Goal: Complete application form: Complete application form

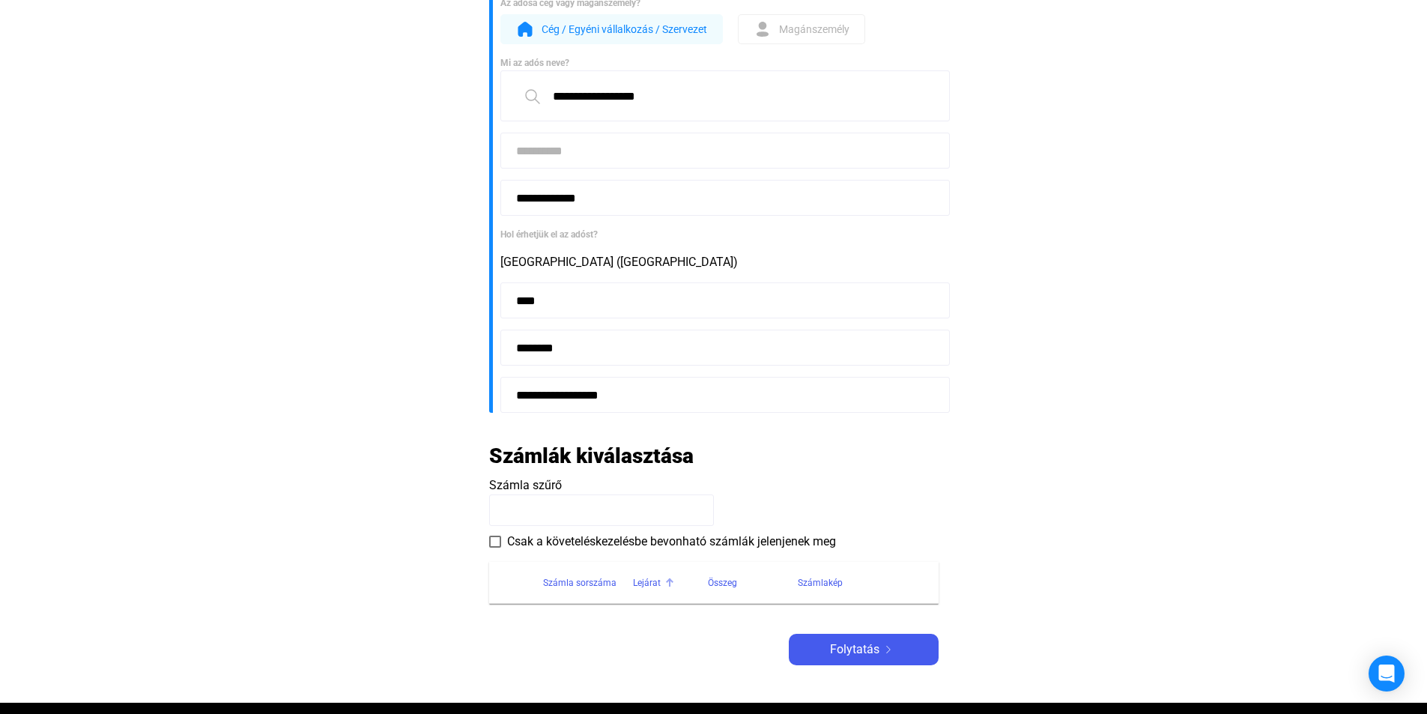
scroll to position [225, 0]
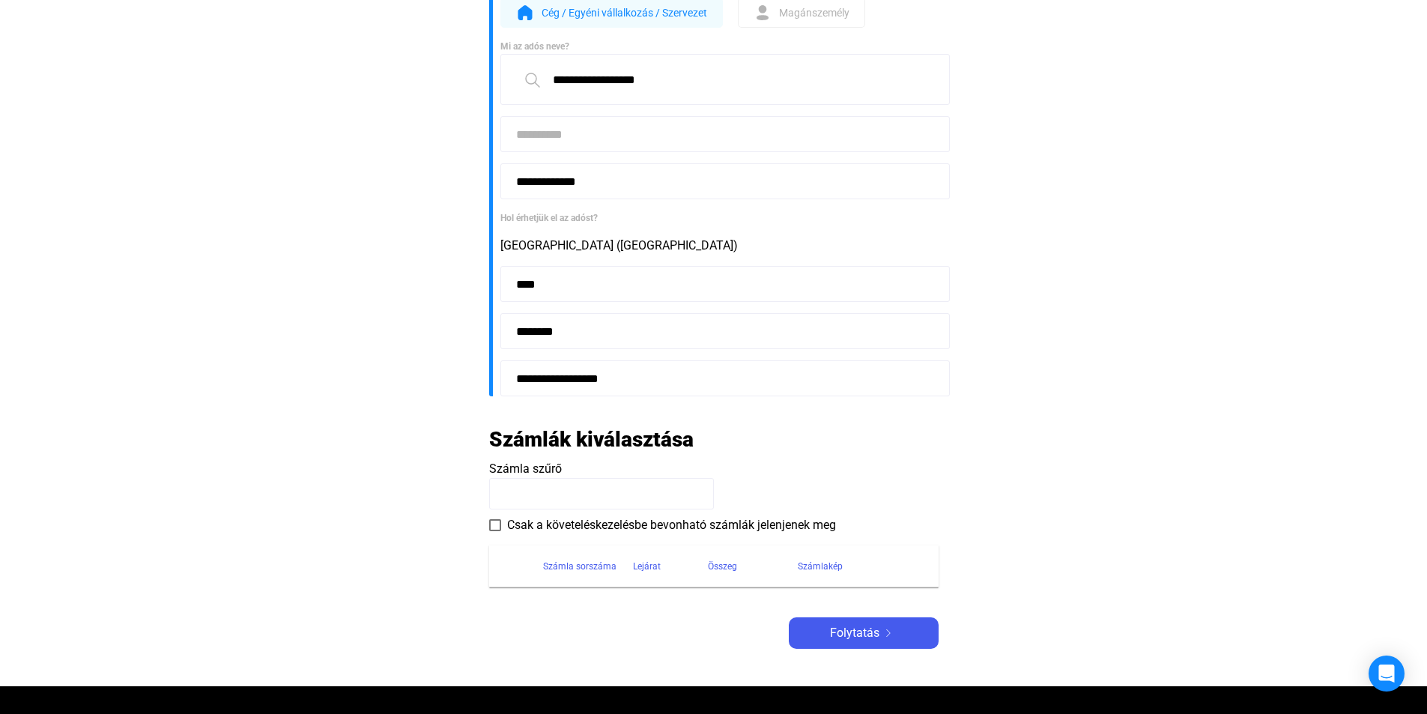
click at [640, 483] on input at bounding box center [601, 493] width 225 height 31
click at [554, 502] on input at bounding box center [601, 493] width 225 height 31
type input "*"
click at [496, 526] on span at bounding box center [495, 525] width 12 height 12
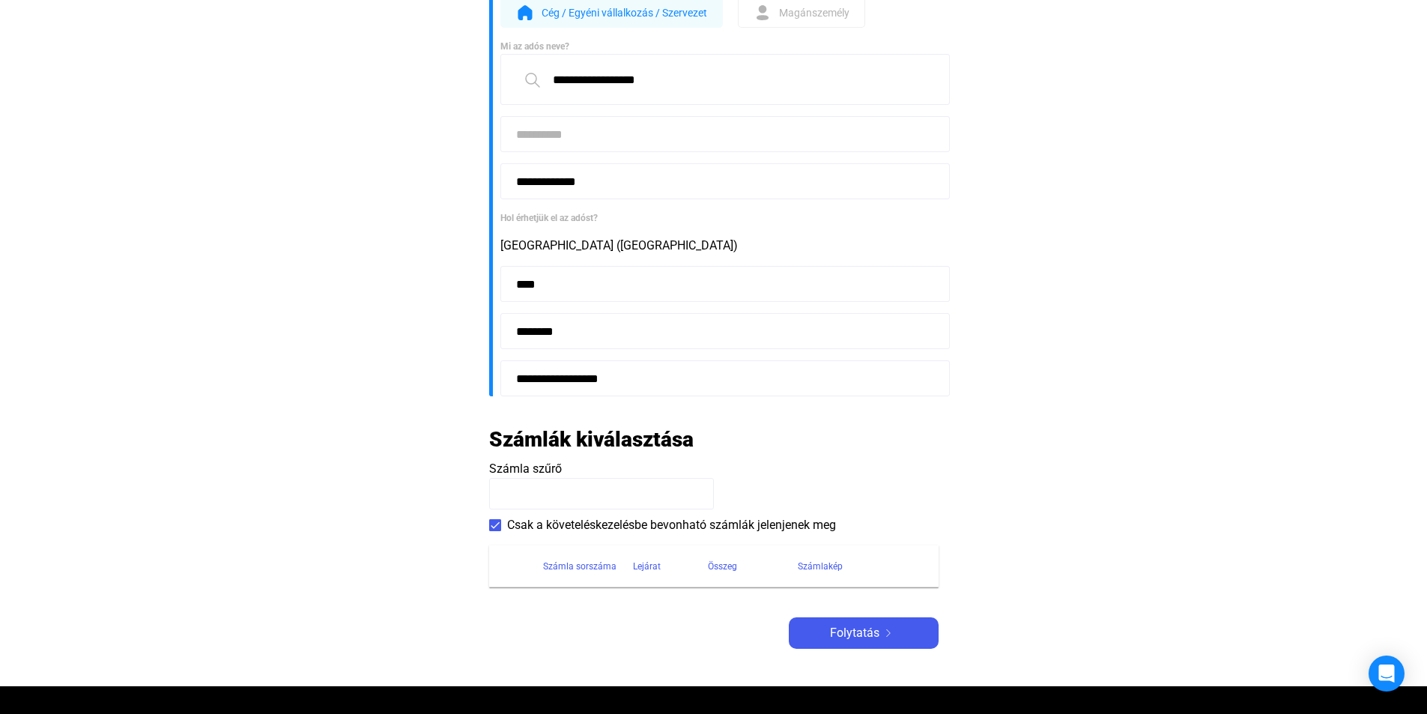
click at [559, 508] on input at bounding box center [601, 493] width 225 height 31
click at [885, 634] on img at bounding box center [888, 632] width 18 height 7
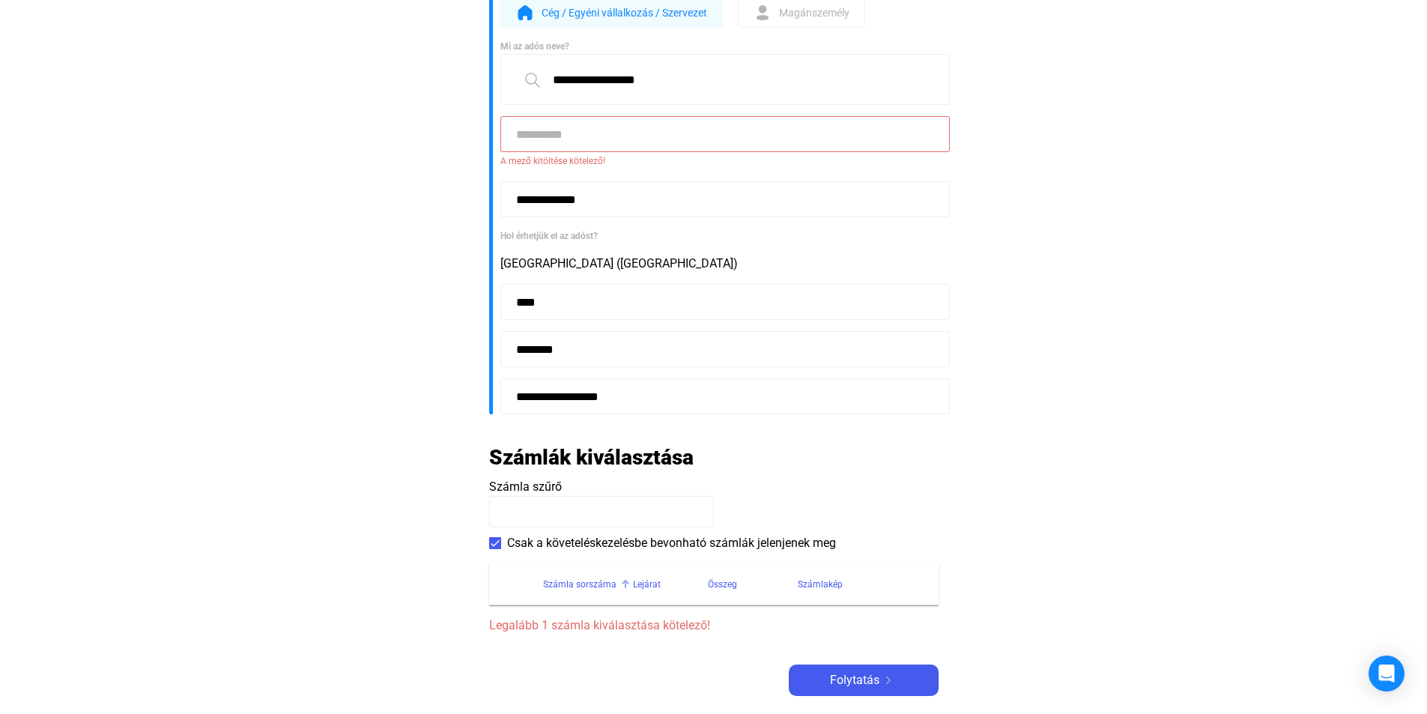
click at [582, 588] on div "Számla sorszáma" at bounding box center [579, 584] width 73 height 18
click at [586, 585] on div "Számla sorszáma" at bounding box center [579, 584] width 73 height 18
click at [527, 515] on input at bounding box center [601, 511] width 225 height 31
click at [539, 133] on input at bounding box center [724, 134] width 449 height 36
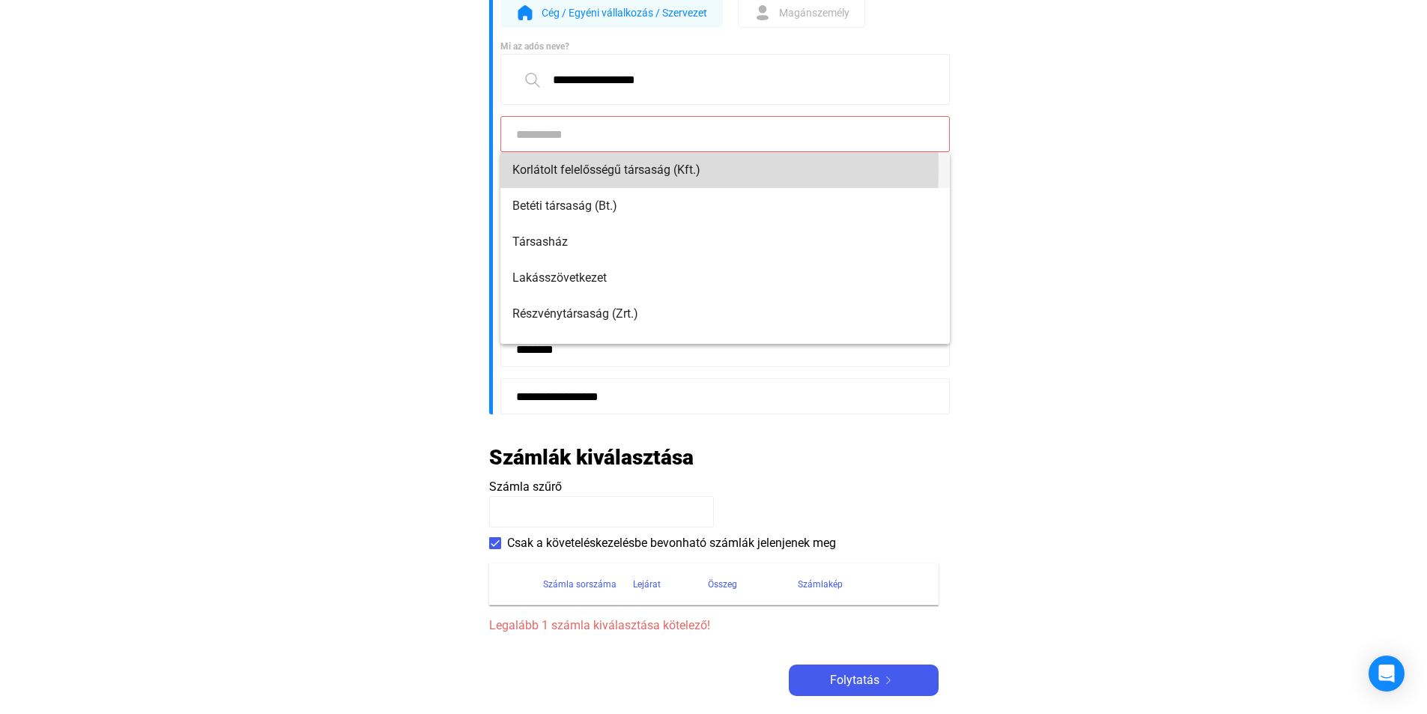
click at [550, 169] on span "Korlátolt felelősségű társaság (Kft.)" at bounding box center [724, 170] width 425 height 18
type input "**********"
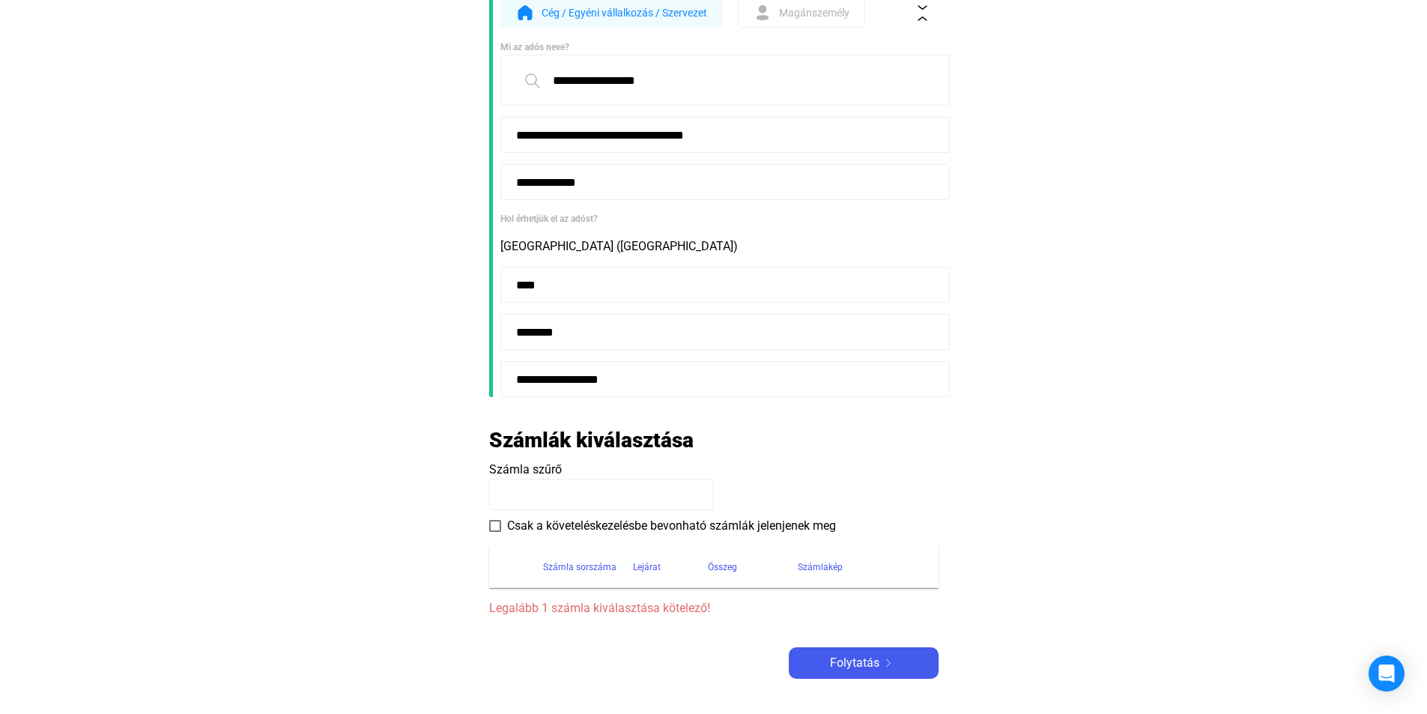
click at [536, 496] on input at bounding box center [601, 494] width 225 height 31
click at [498, 523] on span at bounding box center [495, 526] width 12 height 12
click at [548, 501] on input at bounding box center [601, 494] width 225 height 31
click at [856, 657] on span "Folytatás" at bounding box center [854, 663] width 49 height 18
click at [860, 660] on span "Folytatás" at bounding box center [854, 663] width 49 height 18
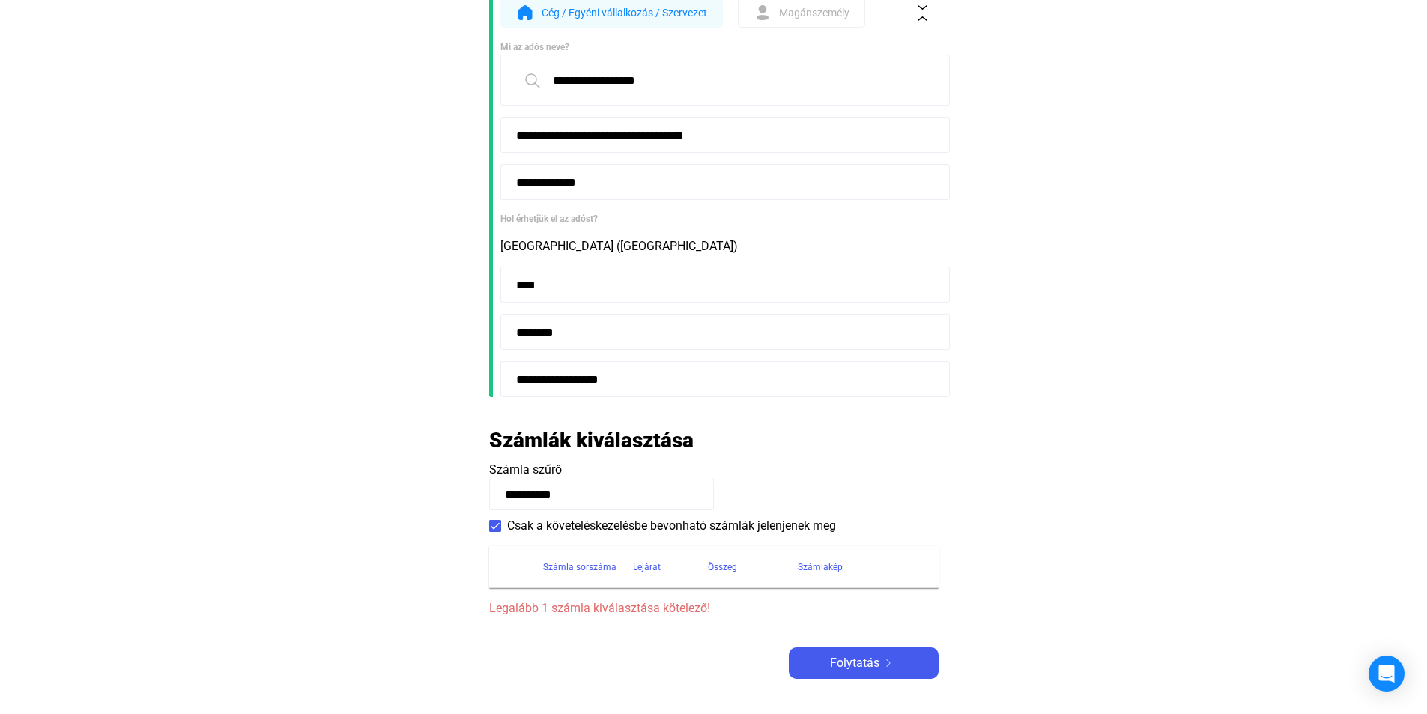
click at [574, 494] on input "**********" at bounding box center [601, 494] width 225 height 31
click at [574, 608] on span "Legalább 1 számla kiválasztása kötelező!" at bounding box center [713, 608] width 449 height 18
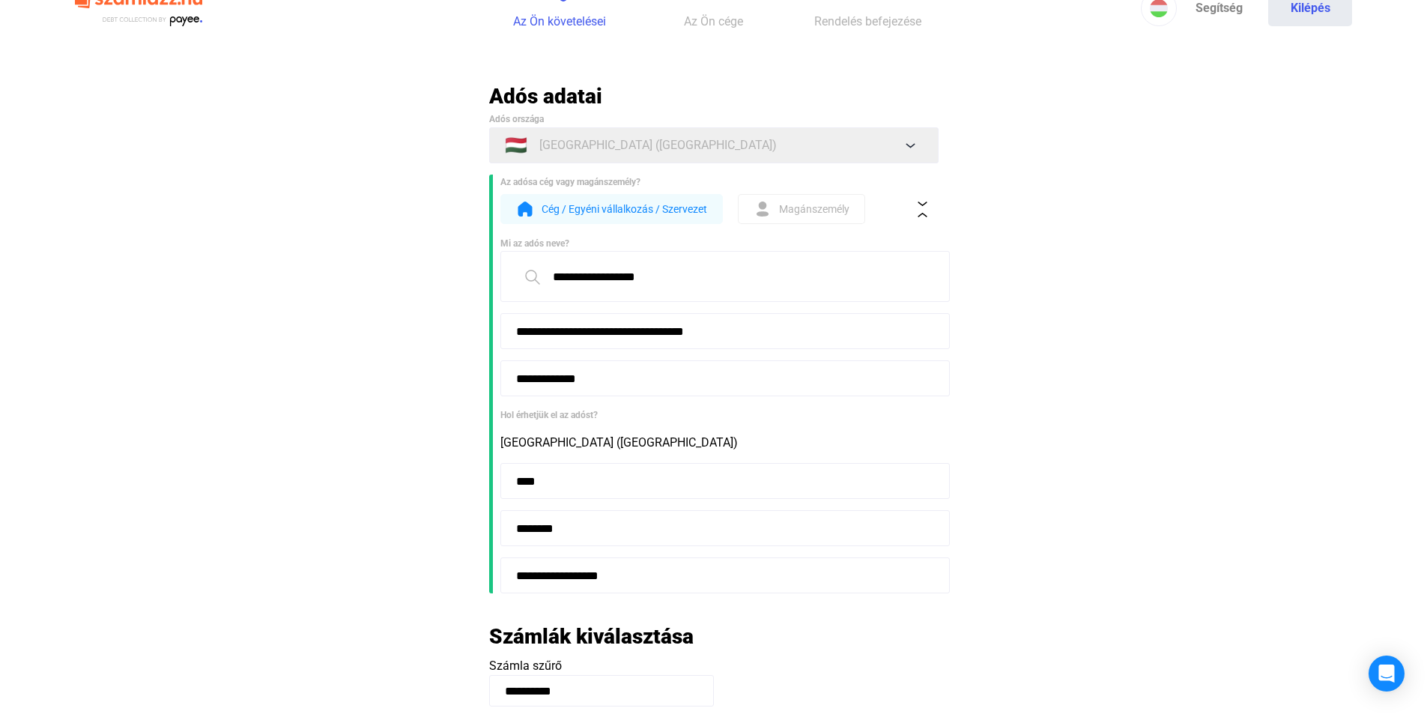
scroll to position [1, 0]
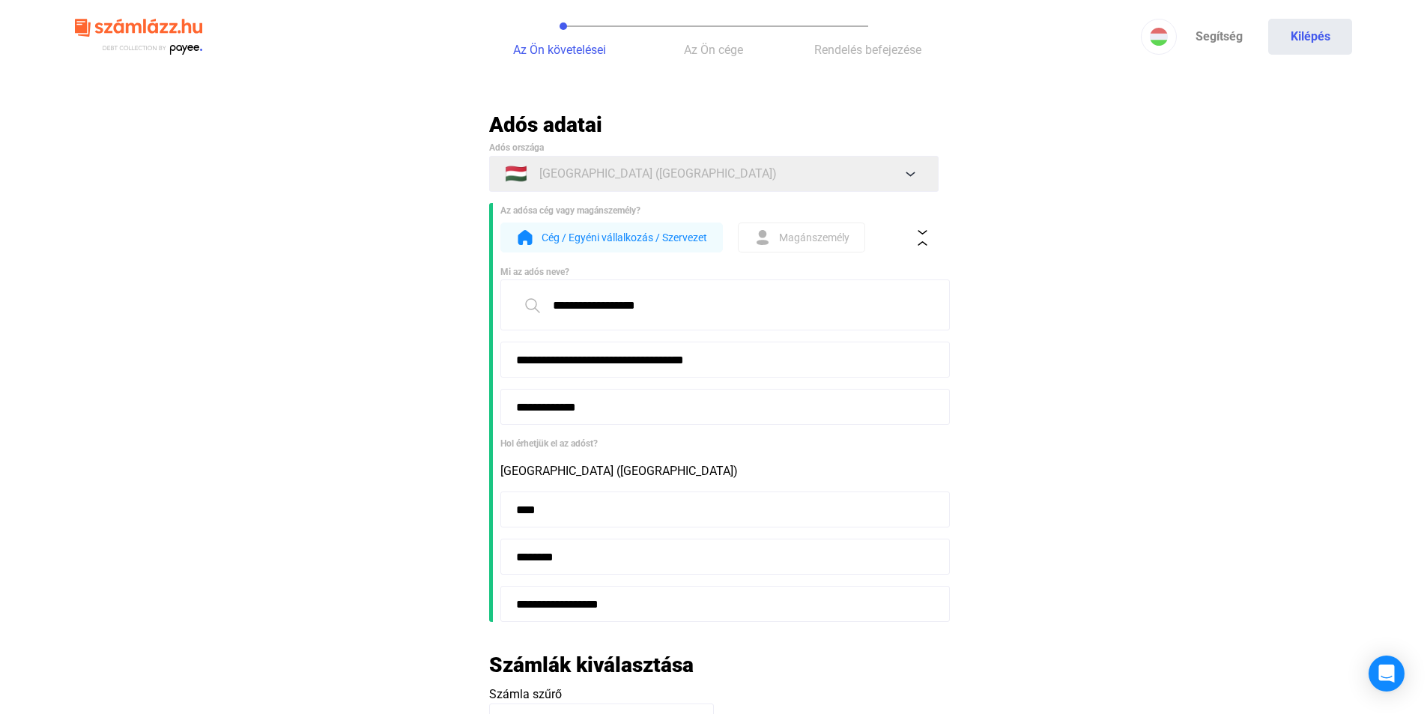
click at [679, 233] on span "Cég / Egyéni vállalkozás / Szervezet" at bounding box center [623, 237] width 165 height 18
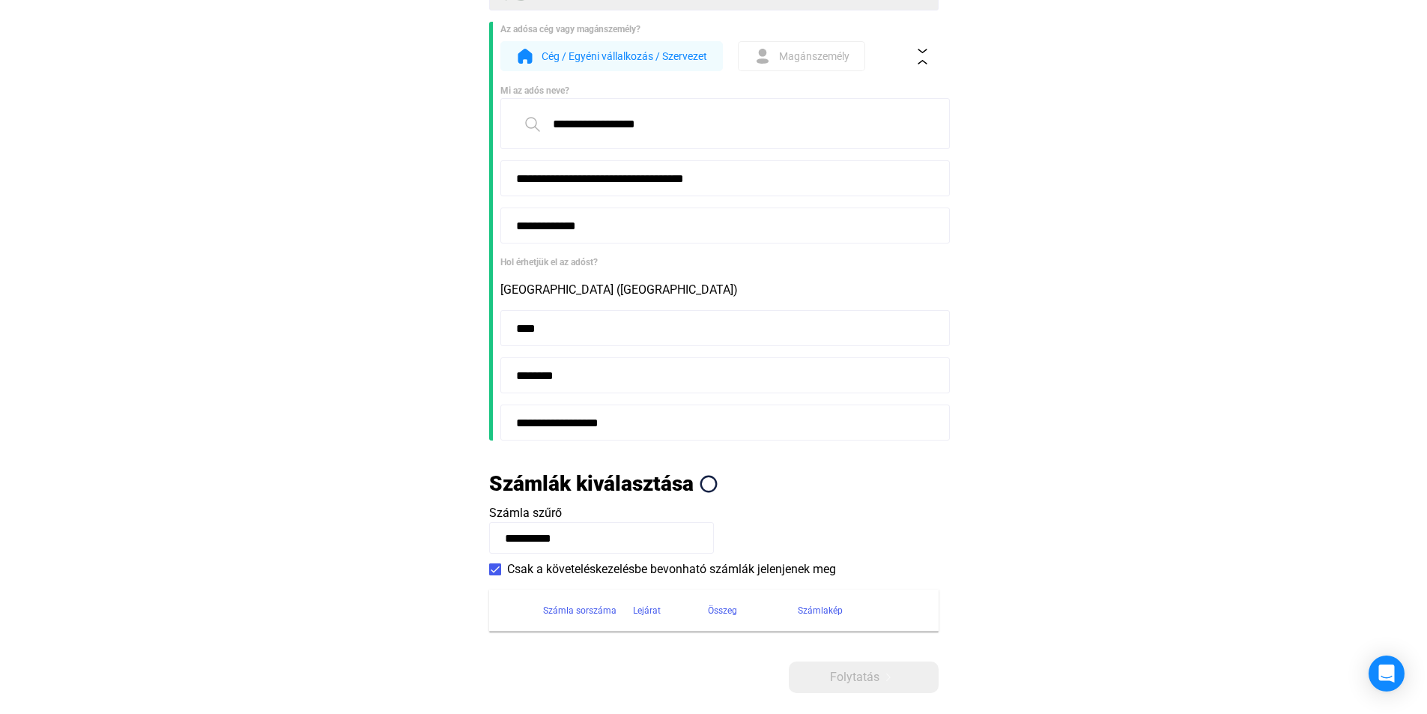
scroll to position [225, 0]
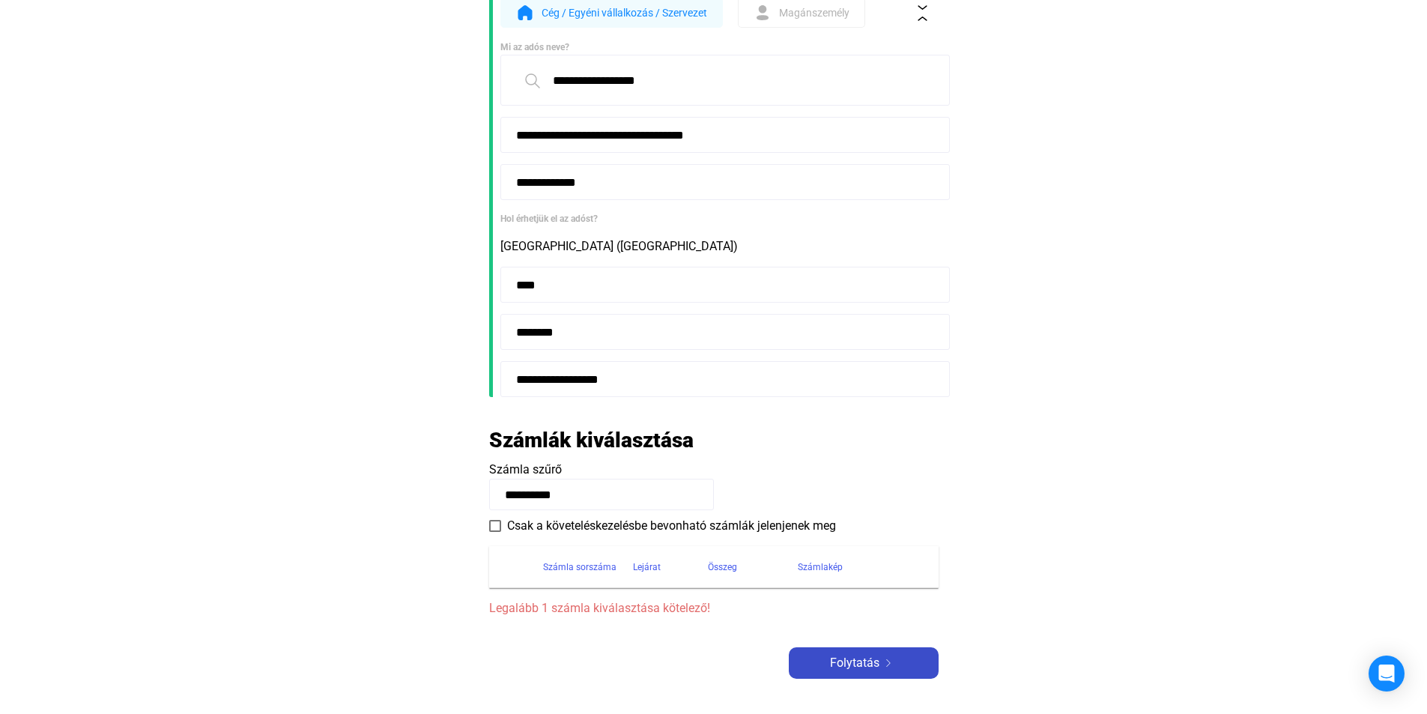
click at [903, 669] on div "Folytatás" at bounding box center [863, 663] width 141 height 18
click at [583, 476] on payee-form-field "**********" at bounding box center [713, 485] width 449 height 49
click at [583, 487] on input "**********" at bounding box center [601, 494] width 225 height 31
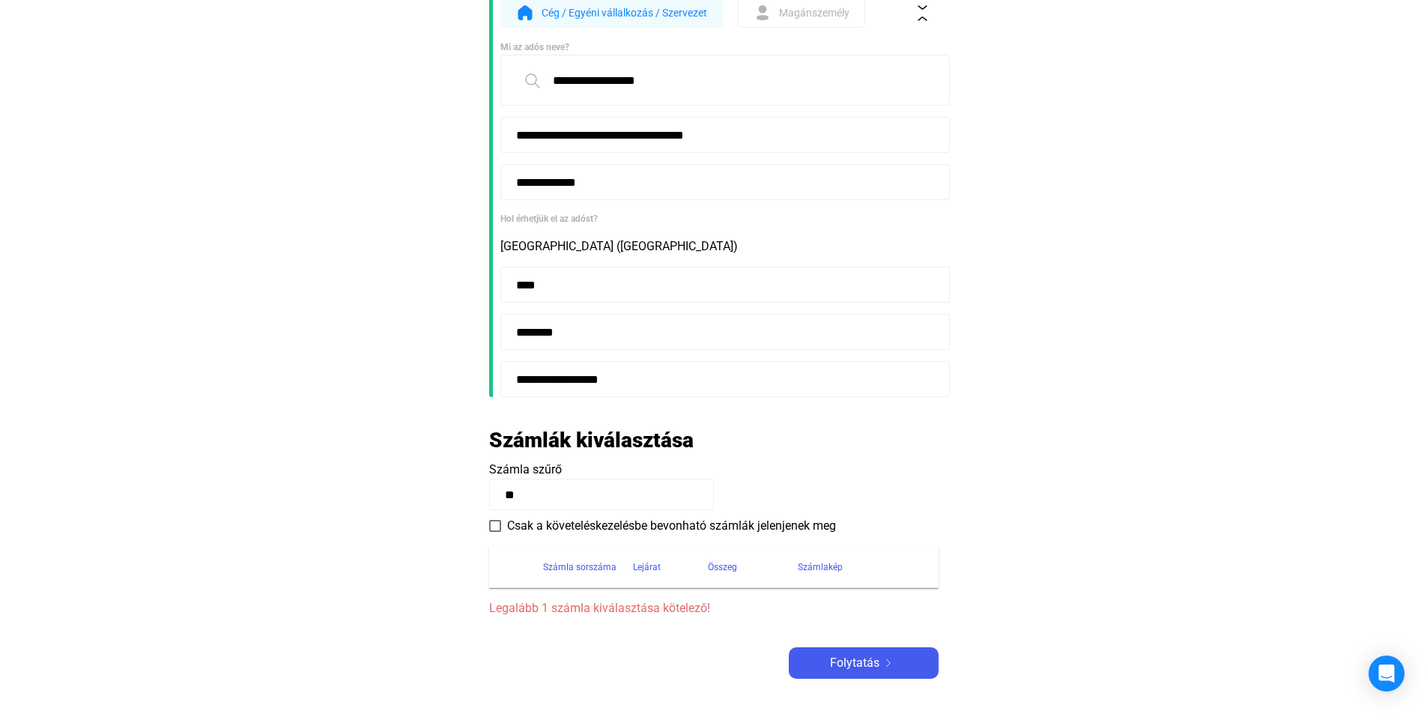
type input "*"
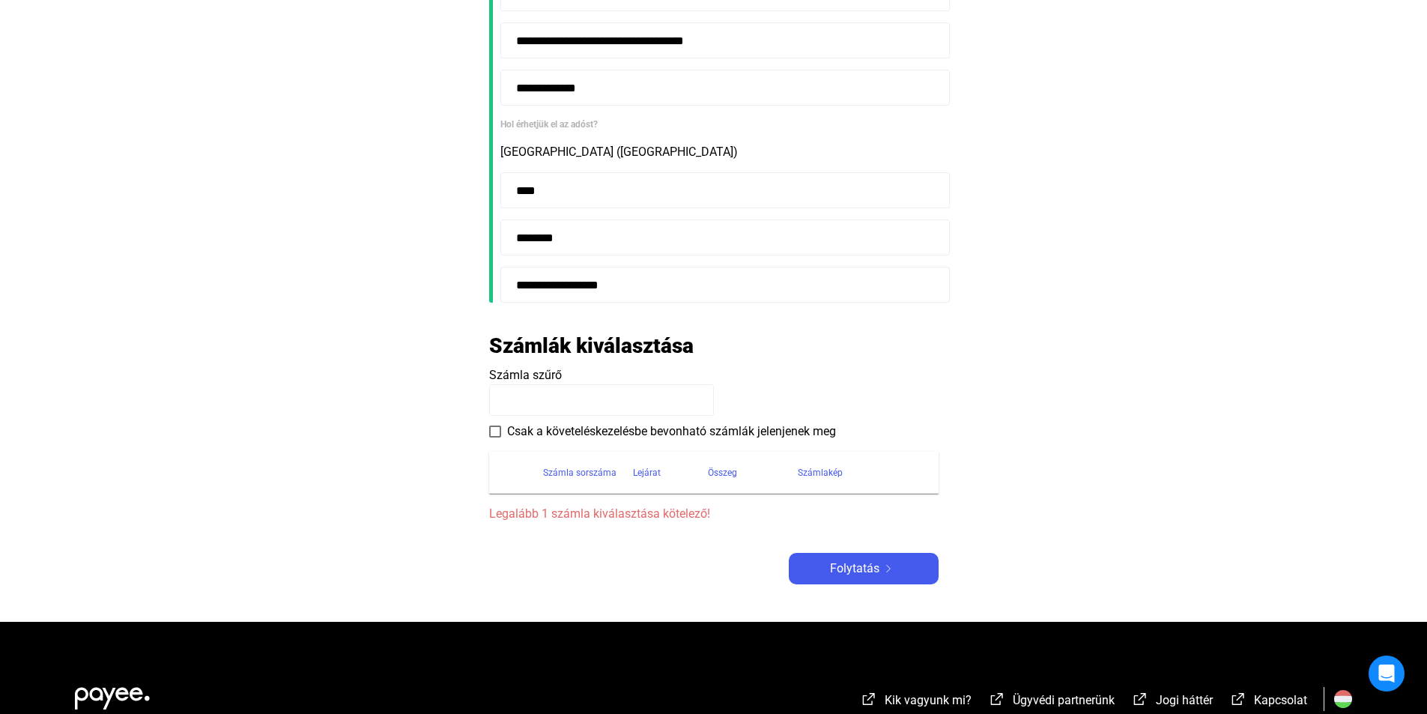
scroll to position [374, 0]
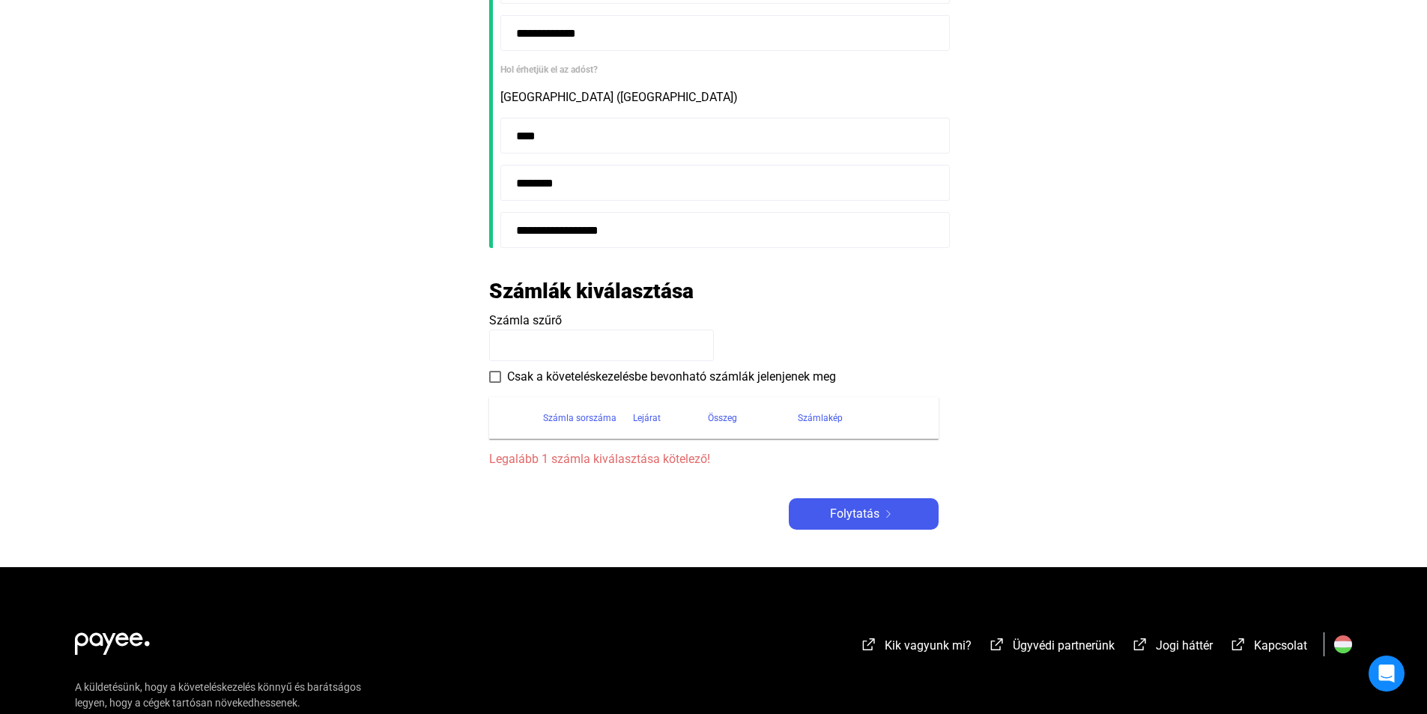
click at [529, 346] on input at bounding box center [601, 344] width 225 height 31
click at [529, 347] on input at bounding box center [601, 344] width 225 height 31
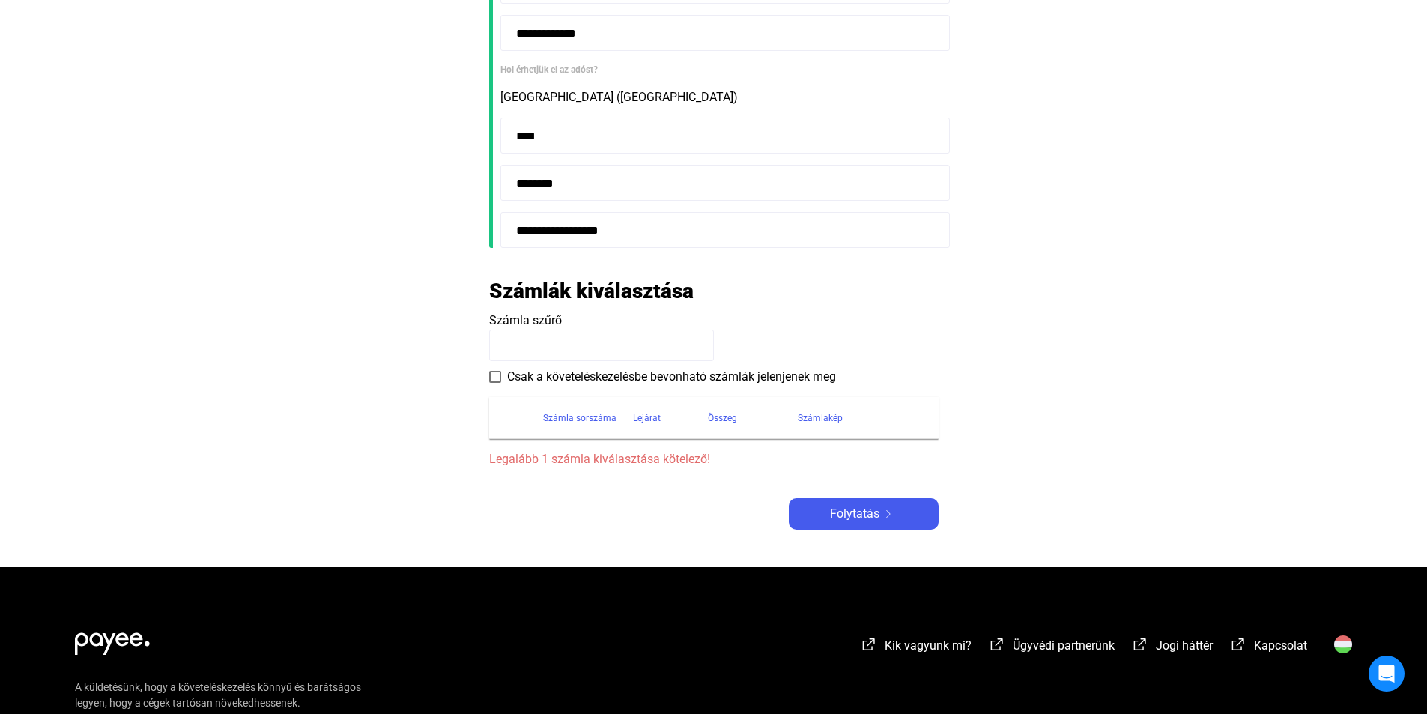
click at [529, 347] on input at bounding box center [601, 344] width 225 height 31
click at [530, 347] on input at bounding box center [601, 344] width 225 height 31
click at [806, 416] on div "Számlakép" at bounding box center [820, 418] width 45 height 18
click at [816, 419] on div "Számlakép" at bounding box center [820, 418] width 45 height 18
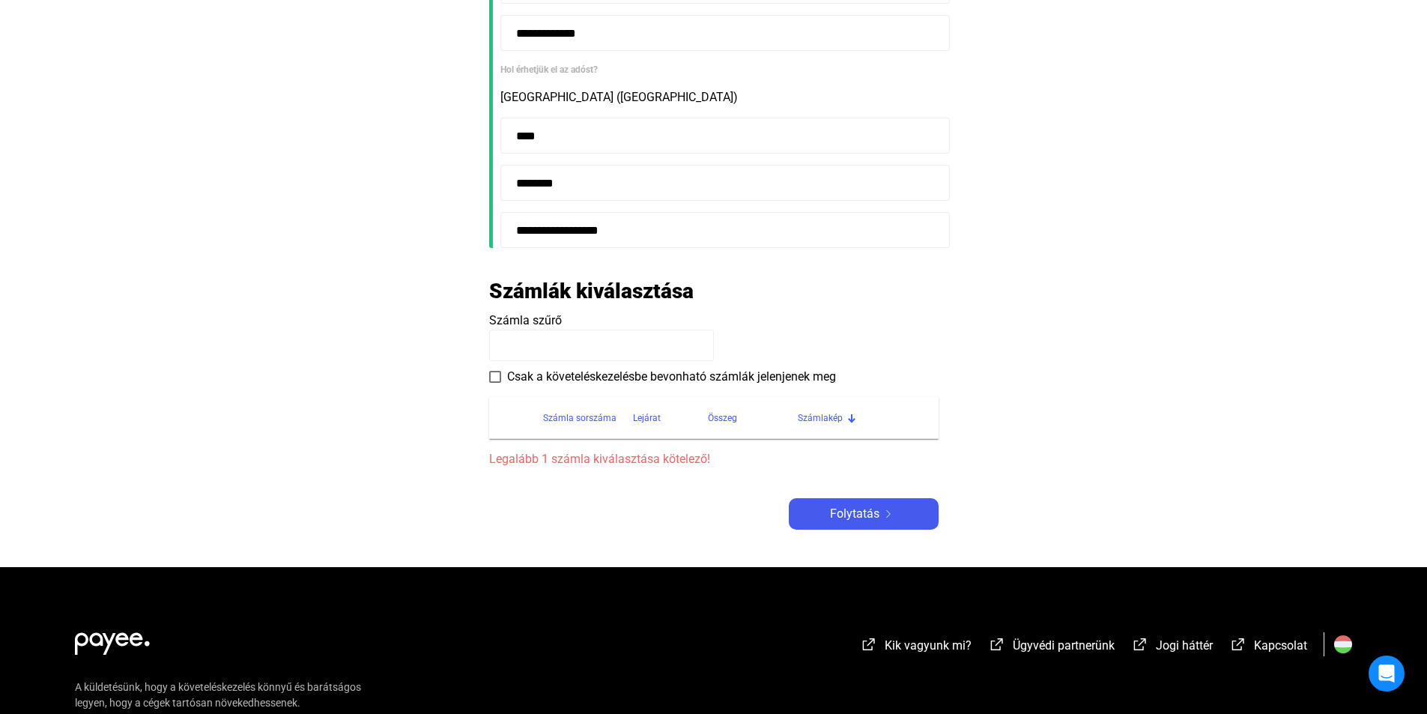
click at [816, 419] on div "Számlakép" at bounding box center [820, 418] width 45 height 18
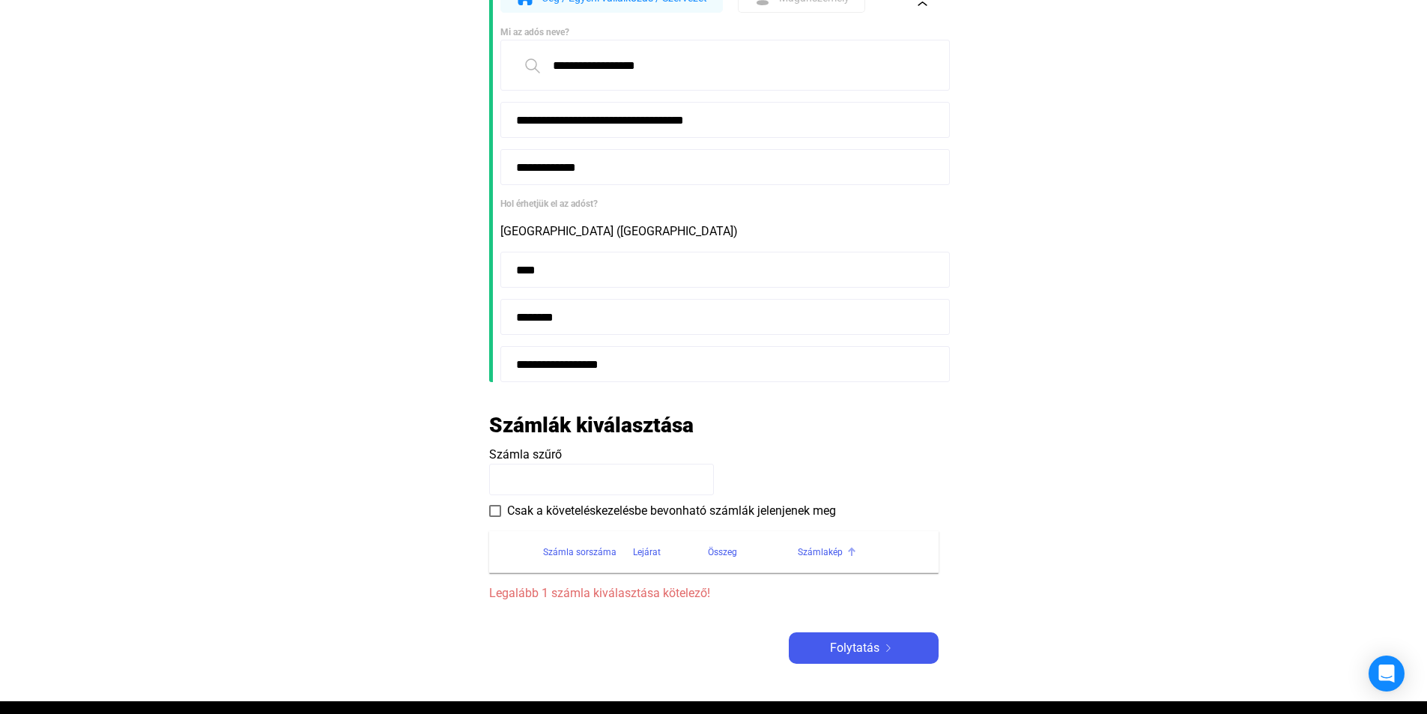
scroll to position [225, 0]
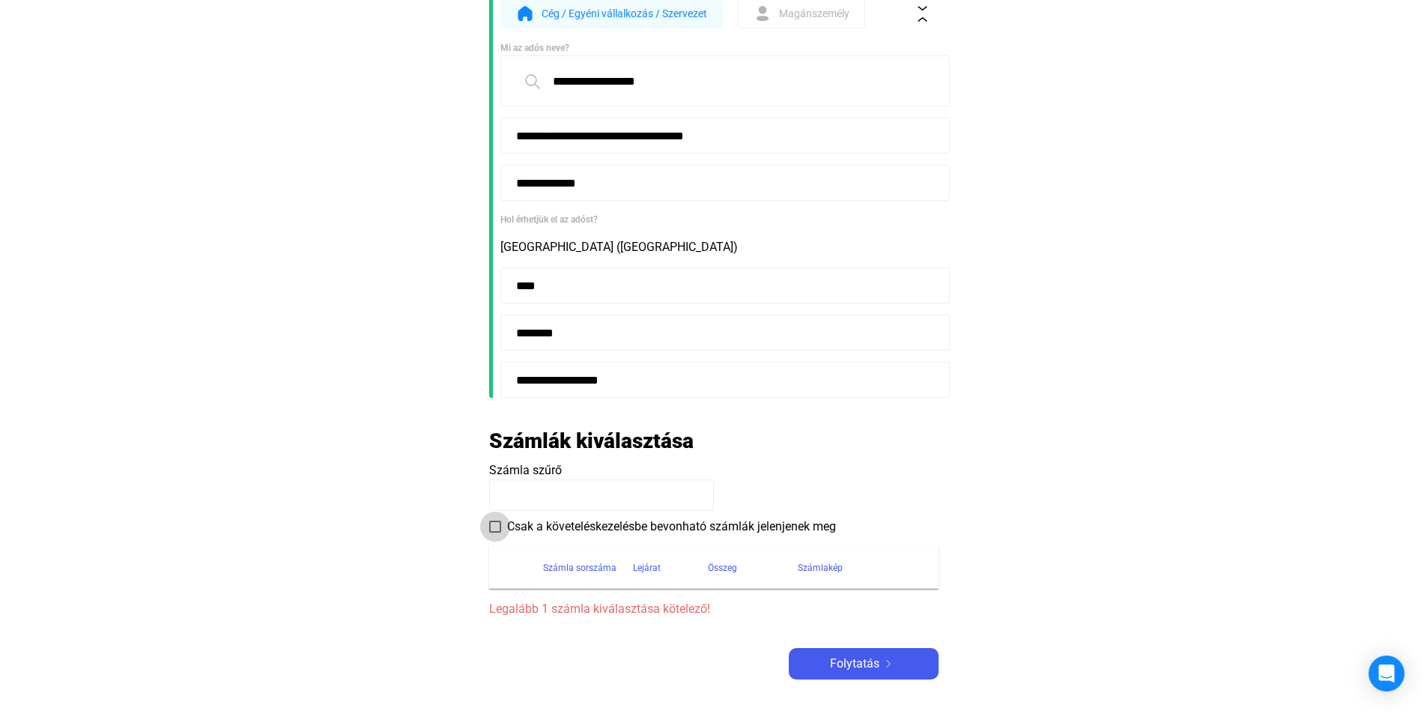
click at [496, 527] on span at bounding box center [495, 526] width 12 height 12
click at [541, 502] on input at bounding box center [601, 494] width 225 height 31
click at [542, 502] on input at bounding box center [601, 494] width 225 height 31
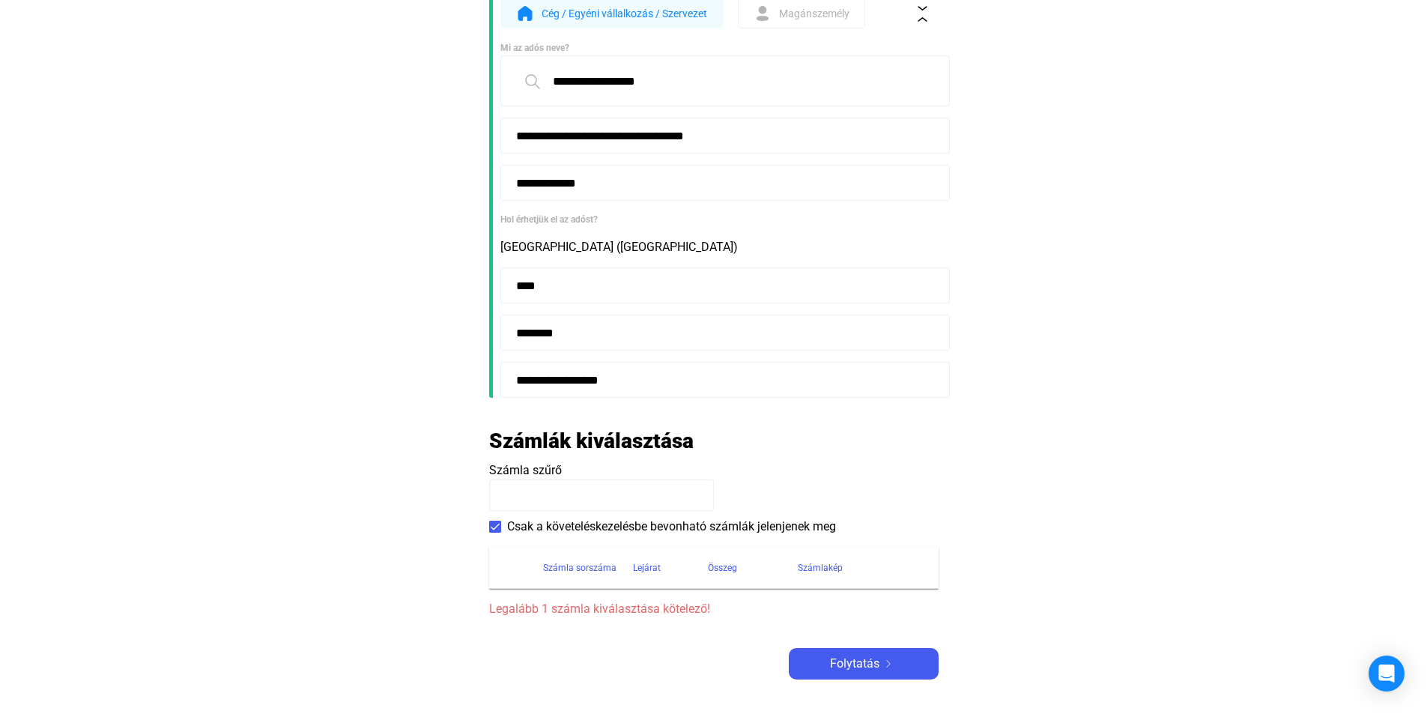
click at [544, 501] on input at bounding box center [601, 494] width 225 height 31
click at [839, 657] on span "Folytatás" at bounding box center [854, 663] width 49 height 18
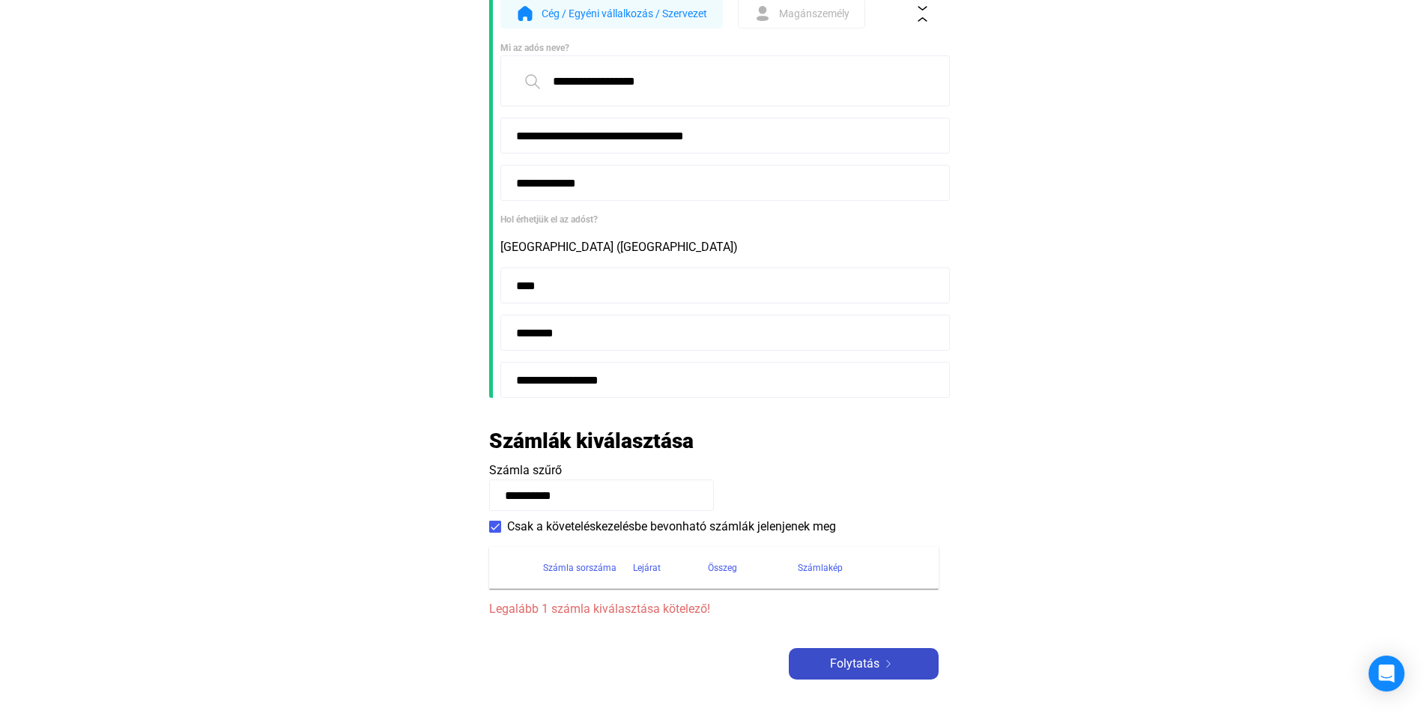
click at [840, 658] on span "Folytatás" at bounding box center [854, 663] width 49 height 18
click at [844, 659] on span "Folytatás" at bounding box center [854, 663] width 49 height 18
click at [529, 493] on input "**********" at bounding box center [601, 494] width 225 height 31
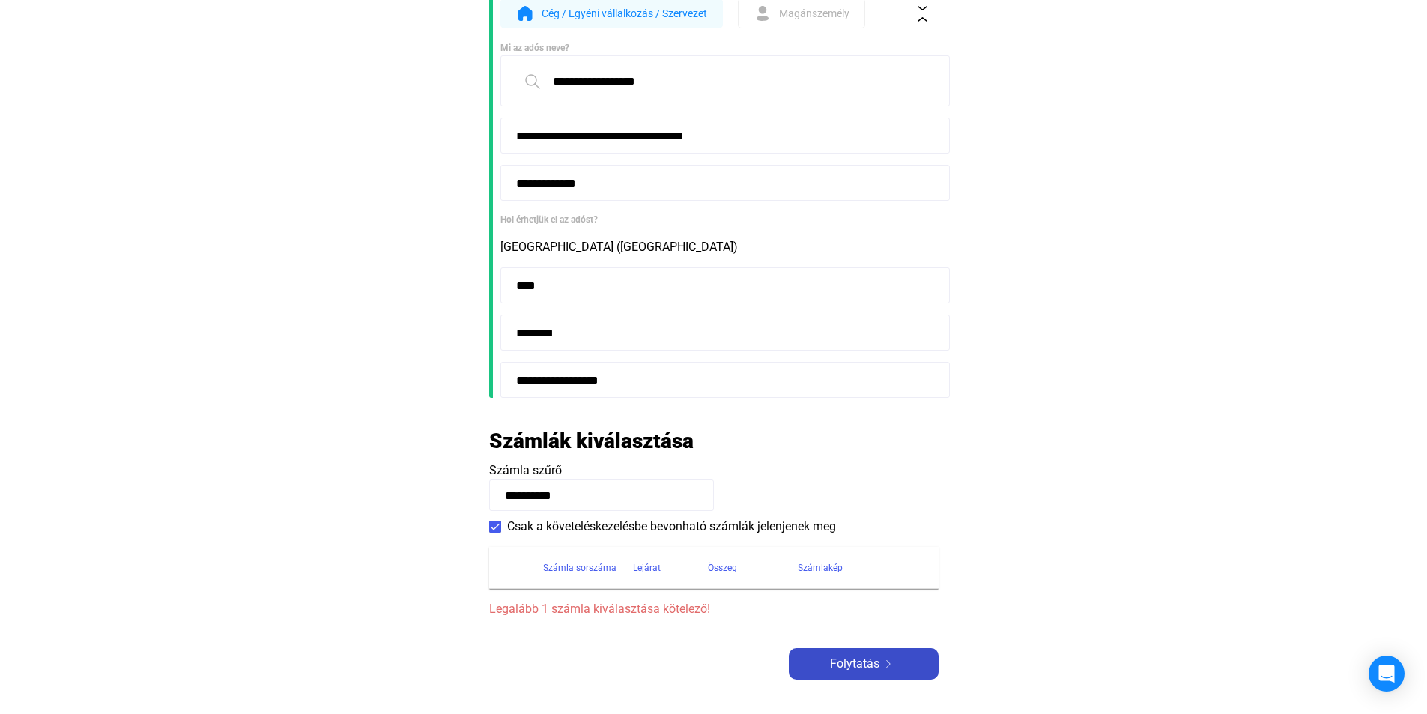
click at [830, 672] on span "Folytatás" at bounding box center [854, 663] width 49 height 18
click at [490, 520] on span at bounding box center [495, 526] width 12 height 12
click at [827, 669] on div "Folytatás" at bounding box center [863, 663] width 141 height 18
click at [833, 666] on span "Folytatás" at bounding box center [854, 663] width 49 height 18
click at [834, 666] on span "Folytatás" at bounding box center [854, 663] width 49 height 18
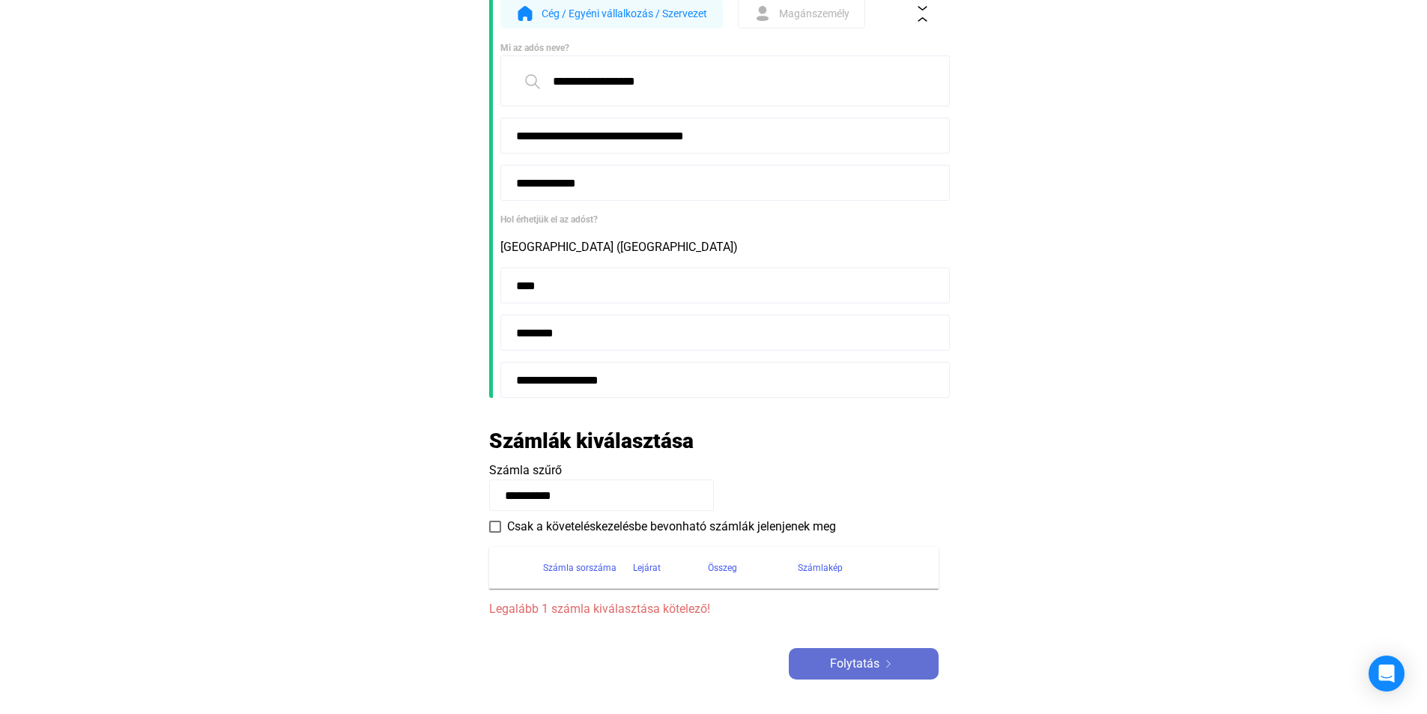
click at [835, 666] on span "Folytatás" at bounding box center [854, 663] width 49 height 18
click at [836, 665] on span "Folytatás" at bounding box center [854, 663] width 49 height 18
click at [837, 664] on span "Folytatás" at bounding box center [854, 663] width 49 height 18
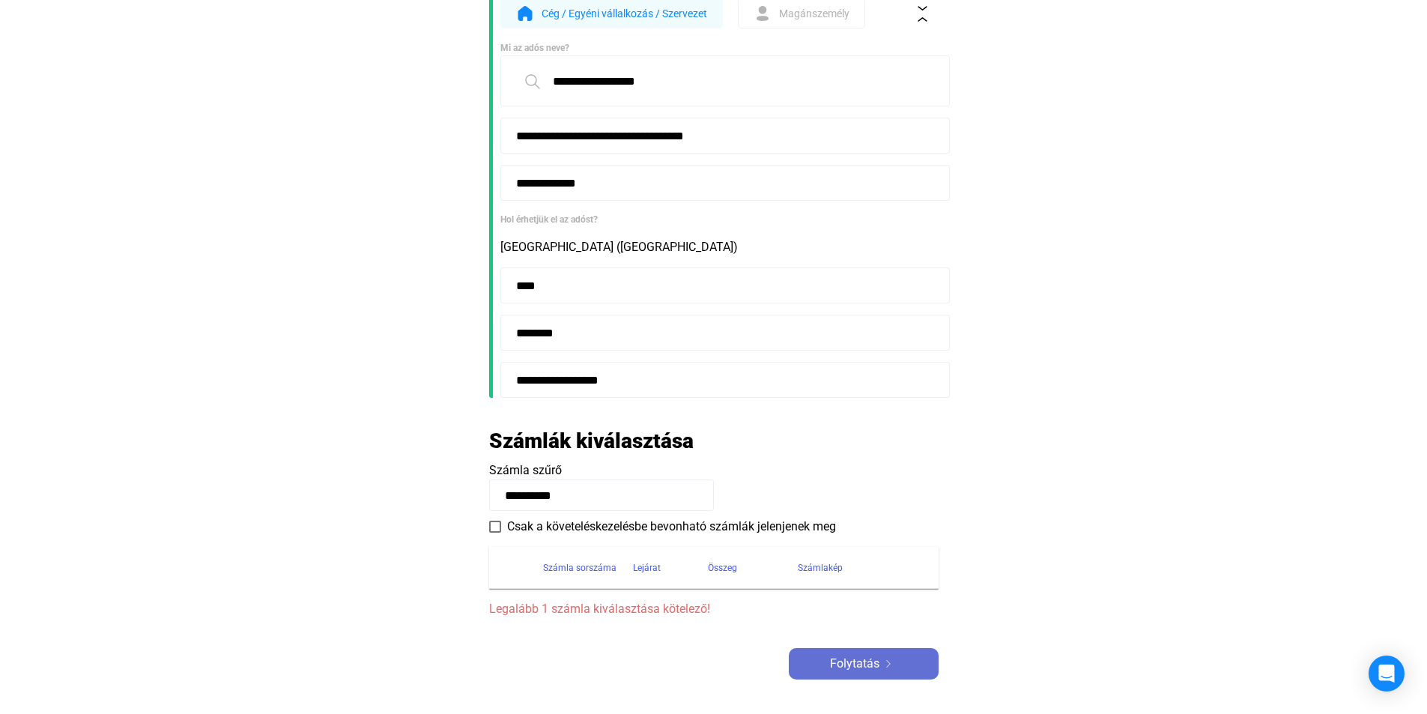
click at [837, 664] on span "Folytatás" at bounding box center [854, 663] width 49 height 18
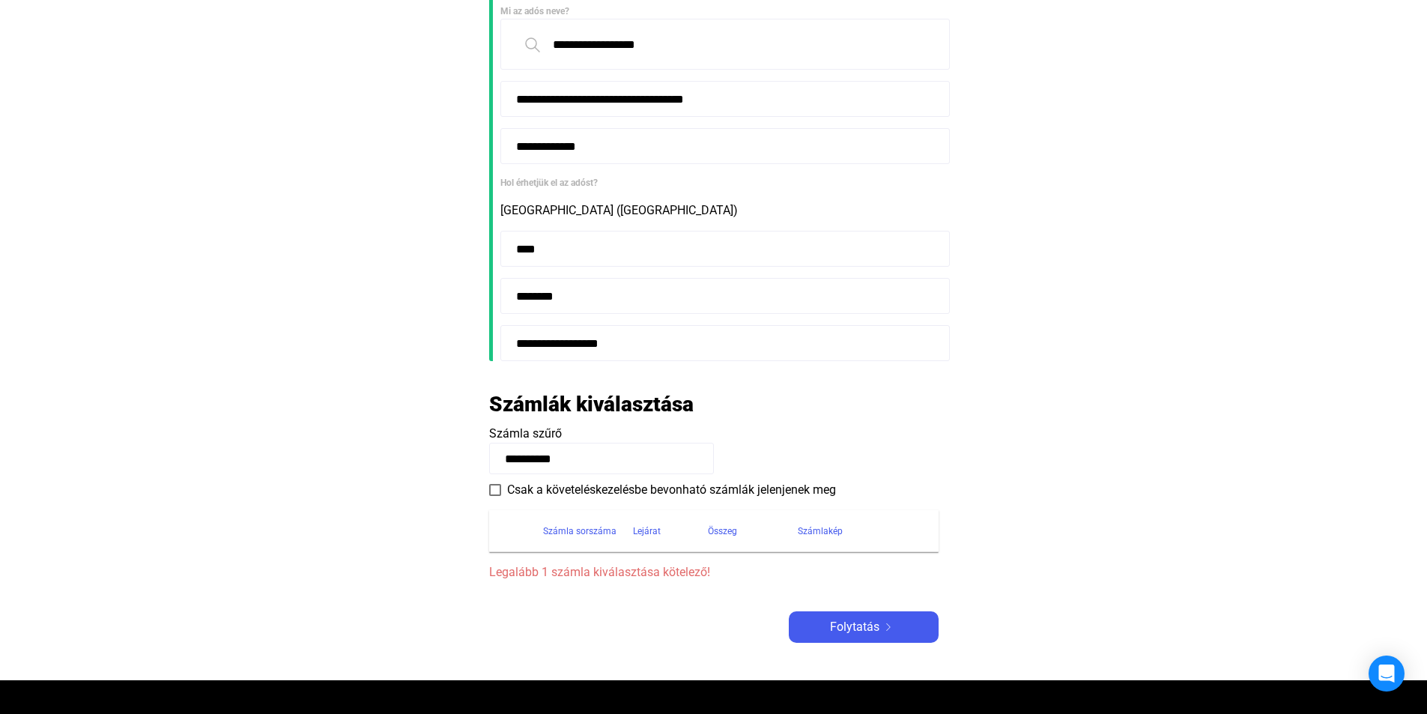
scroll to position [248, 0]
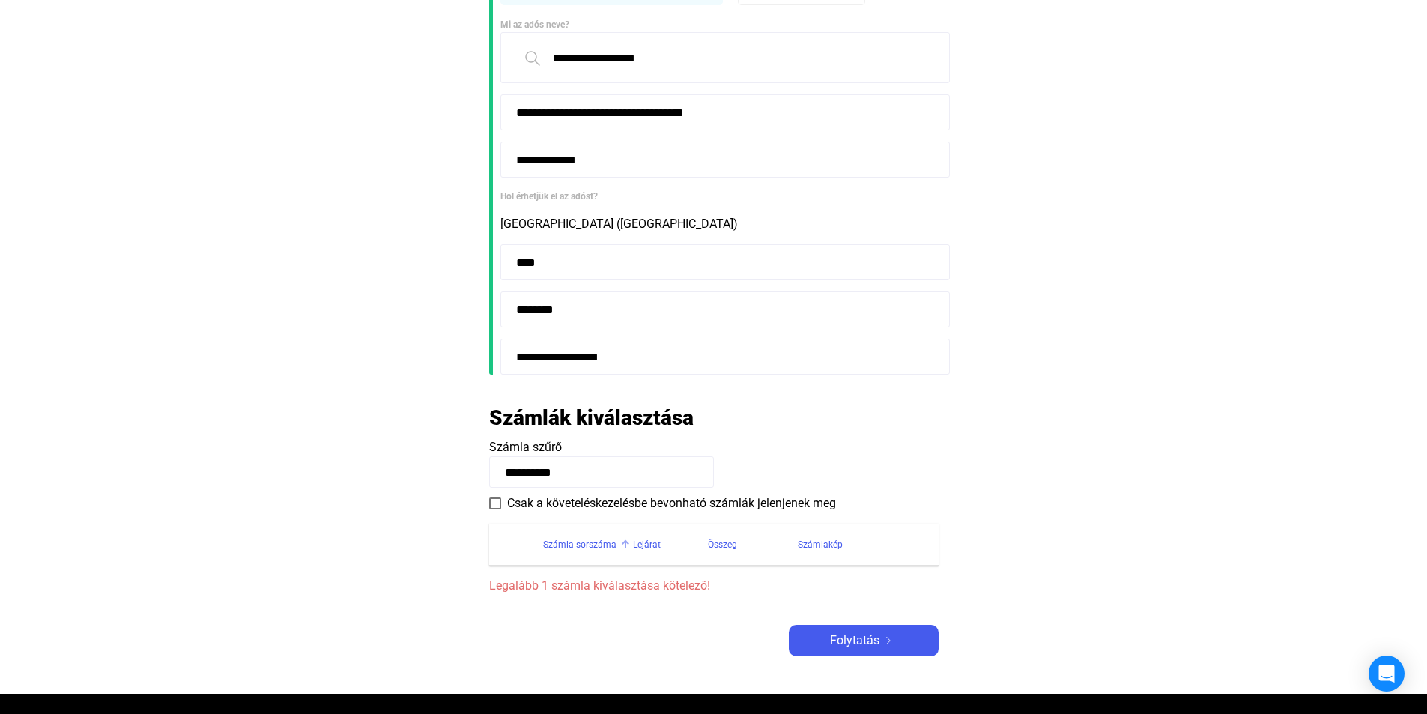
click at [583, 541] on div "Számla sorszáma" at bounding box center [579, 544] width 73 height 18
click at [841, 645] on span "Folytatás" at bounding box center [854, 640] width 49 height 18
click at [621, 544] on div at bounding box center [625, 544] width 9 height 9
click at [622, 544] on div at bounding box center [624, 546] width 4 height 4
click at [653, 549] on div "Lejárat" at bounding box center [647, 544] width 28 height 18
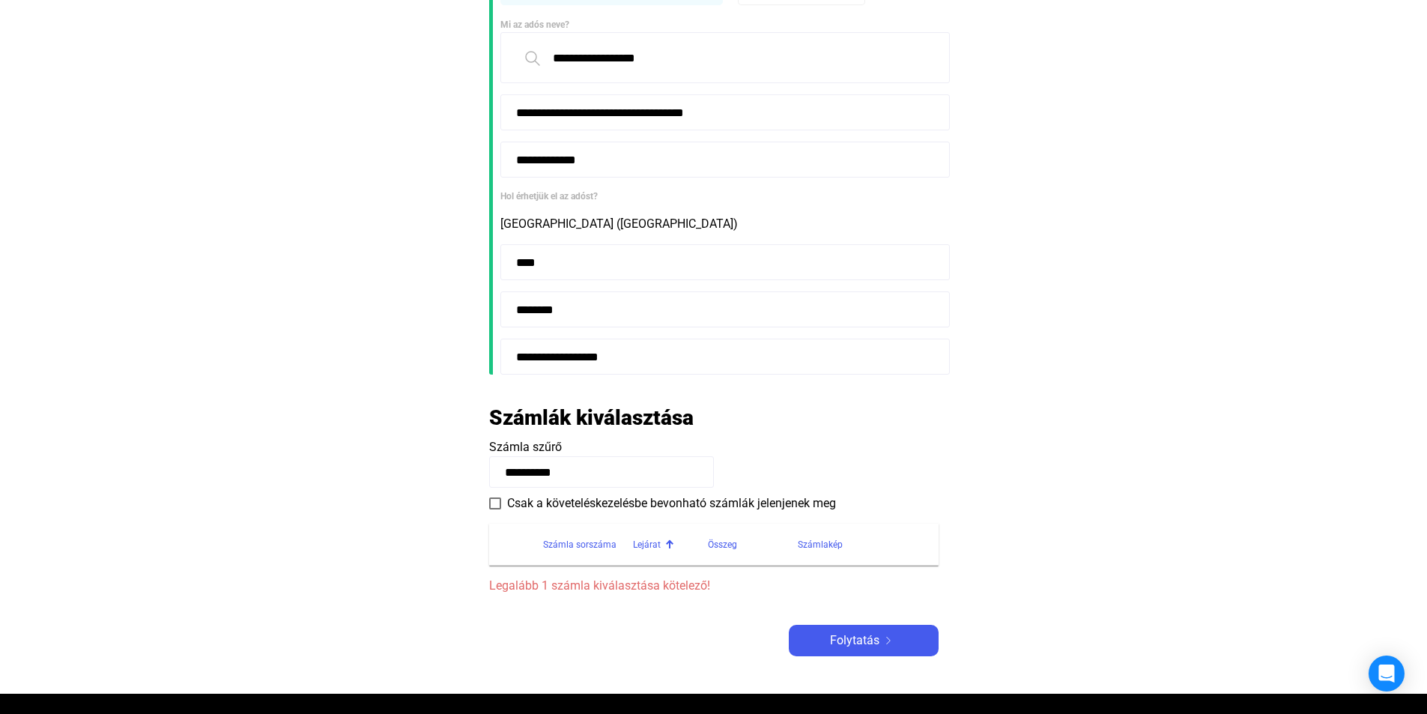
click at [653, 549] on div "Lejárat" at bounding box center [647, 544] width 28 height 18
click at [732, 563] on th "Összeg" at bounding box center [753, 544] width 90 height 42
click at [628, 589] on span "Legalább 1 számla kiválasztása kötelező!" at bounding box center [713, 586] width 449 height 18
click at [586, 470] on input "**********" at bounding box center [601, 471] width 225 height 31
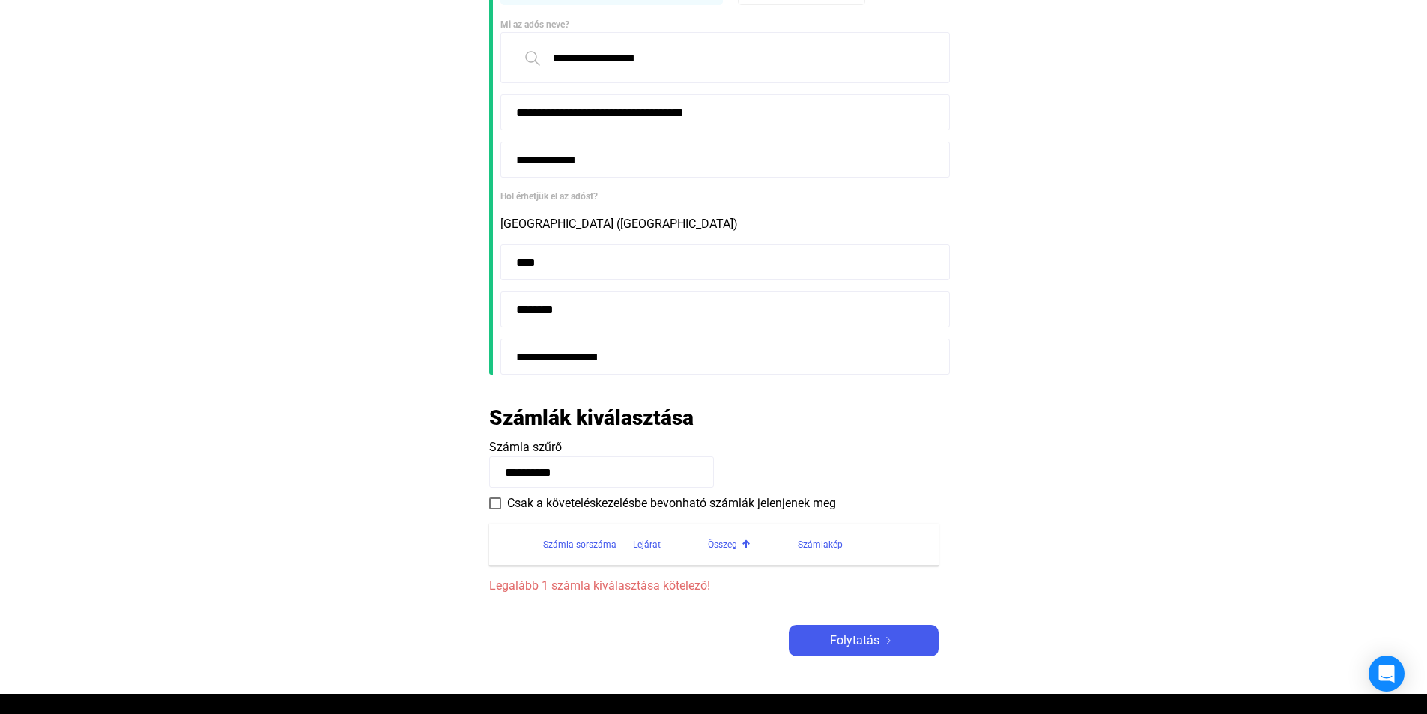
click at [544, 446] on span "Számla szűrő" at bounding box center [525, 447] width 73 height 14
click at [559, 429] on h2 "Számlák kiválasztása" at bounding box center [591, 417] width 204 height 26
click at [801, 505] on span "Csak a követeléskezelésbe bevonható számlák jelenjenek meg" at bounding box center [671, 503] width 329 height 18
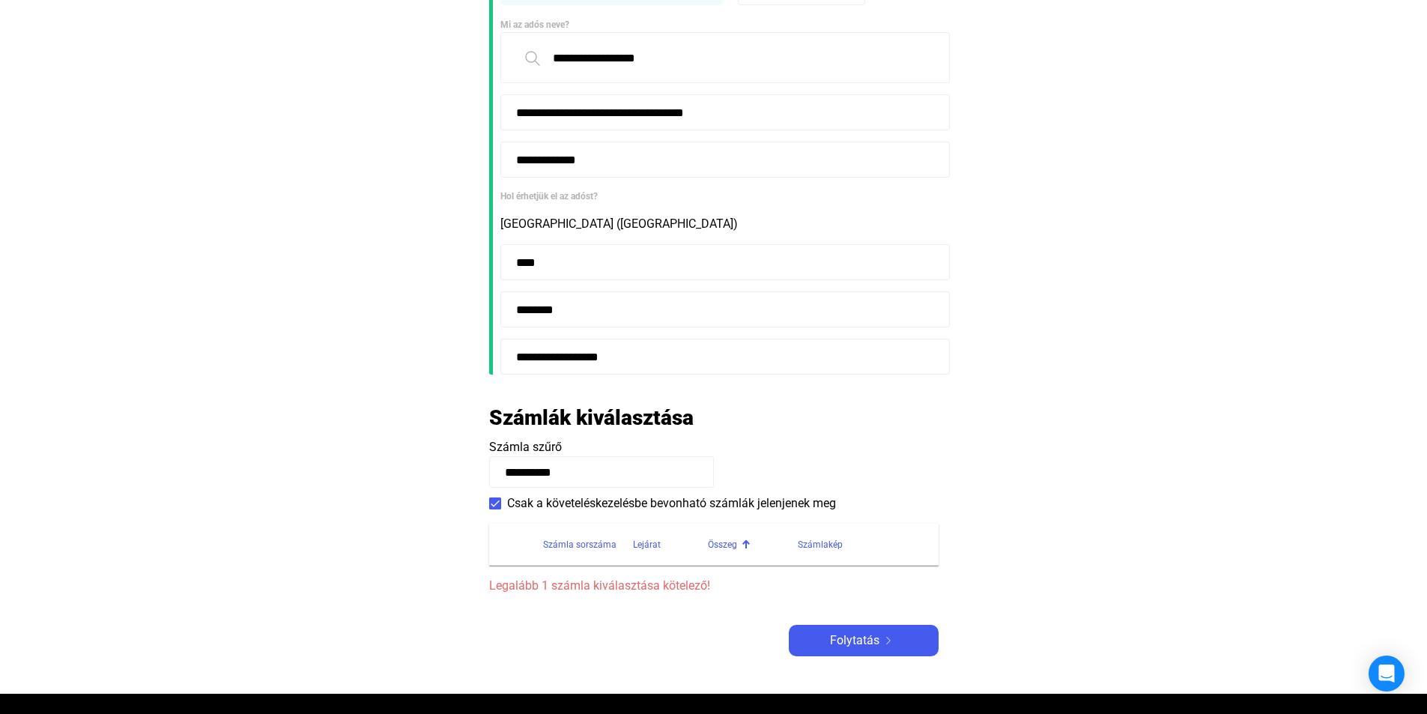
click at [592, 468] on input "**********" at bounding box center [601, 471] width 225 height 31
click at [591, 468] on input "**********" at bounding box center [601, 471] width 225 height 31
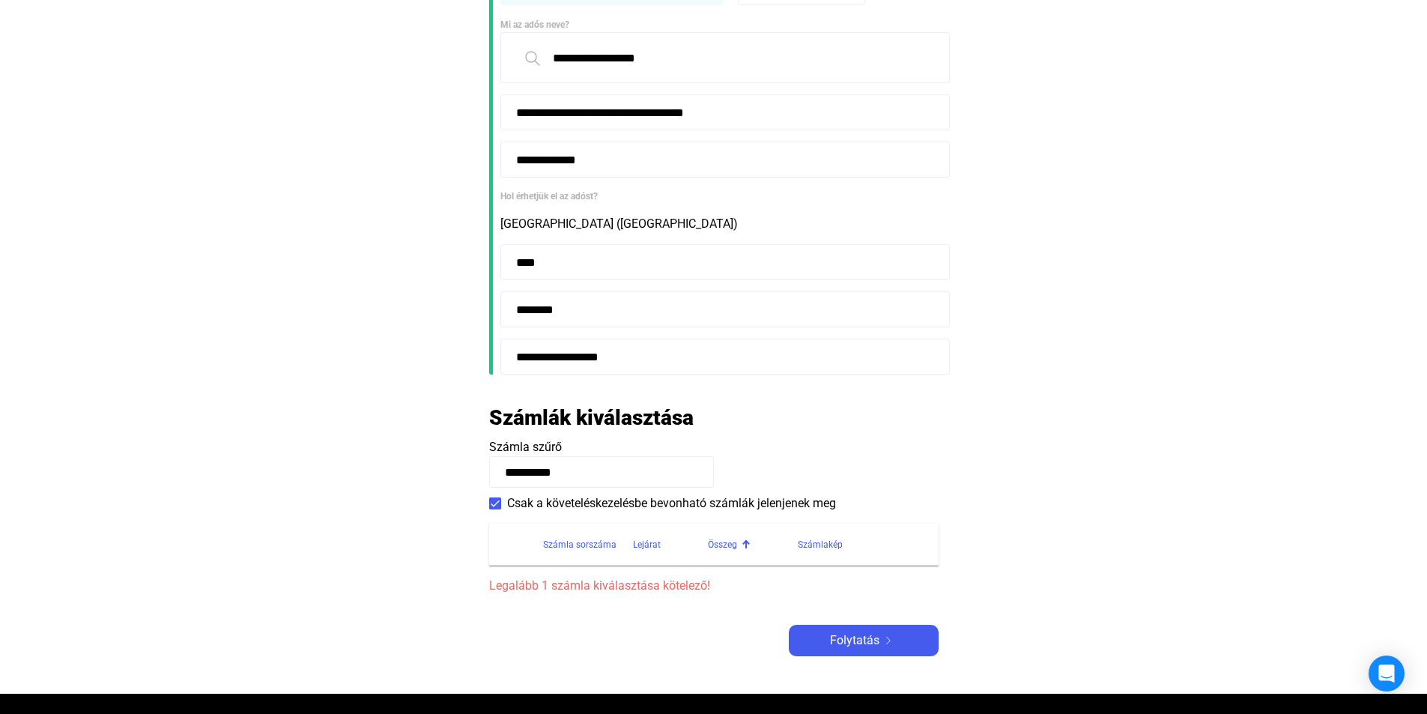
click at [591, 468] on input "**********" at bounding box center [601, 471] width 225 height 31
click at [875, 537] on div "Számlakép" at bounding box center [859, 544] width 123 height 18
click at [898, 648] on div "Folytatás" at bounding box center [863, 640] width 141 height 18
click at [898, 647] on div "Folytatás" at bounding box center [863, 640] width 141 height 18
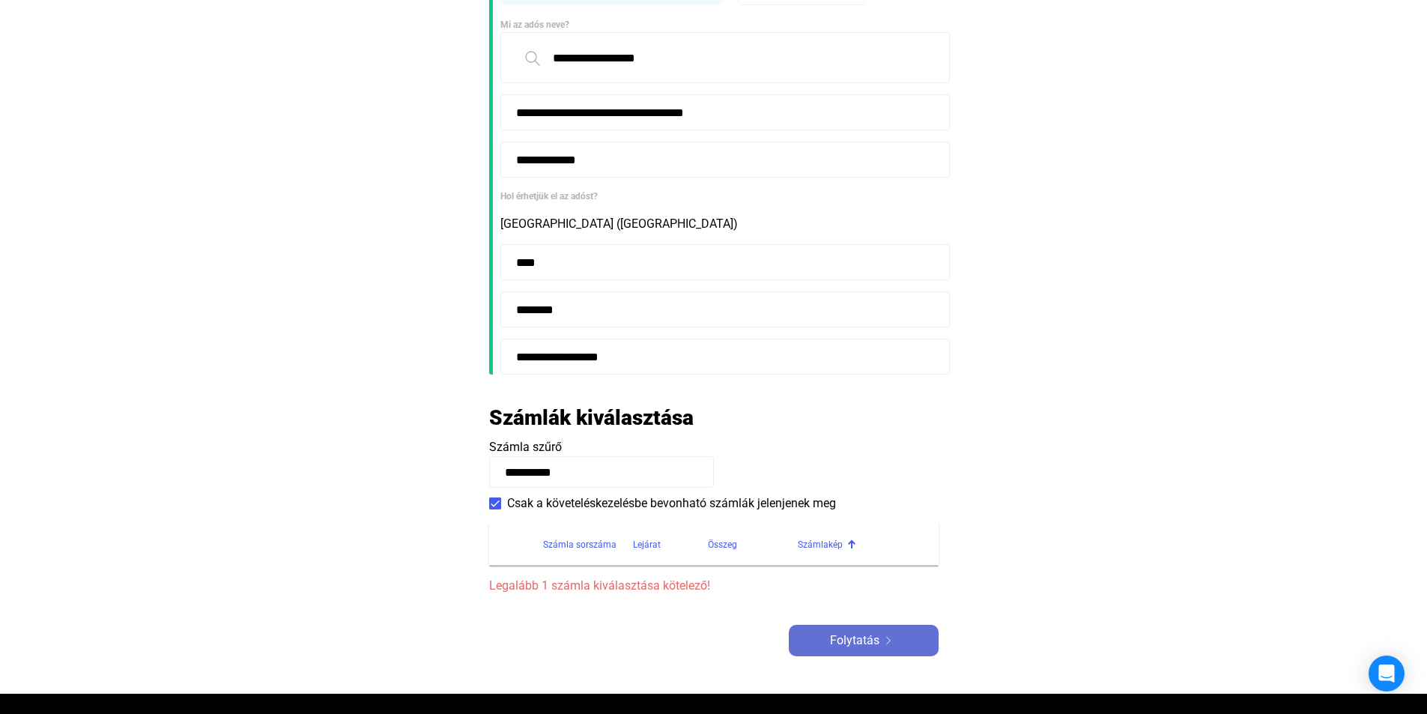
click at [898, 646] on div "Folytatás" at bounding box center [863, 640] width 141 height 18
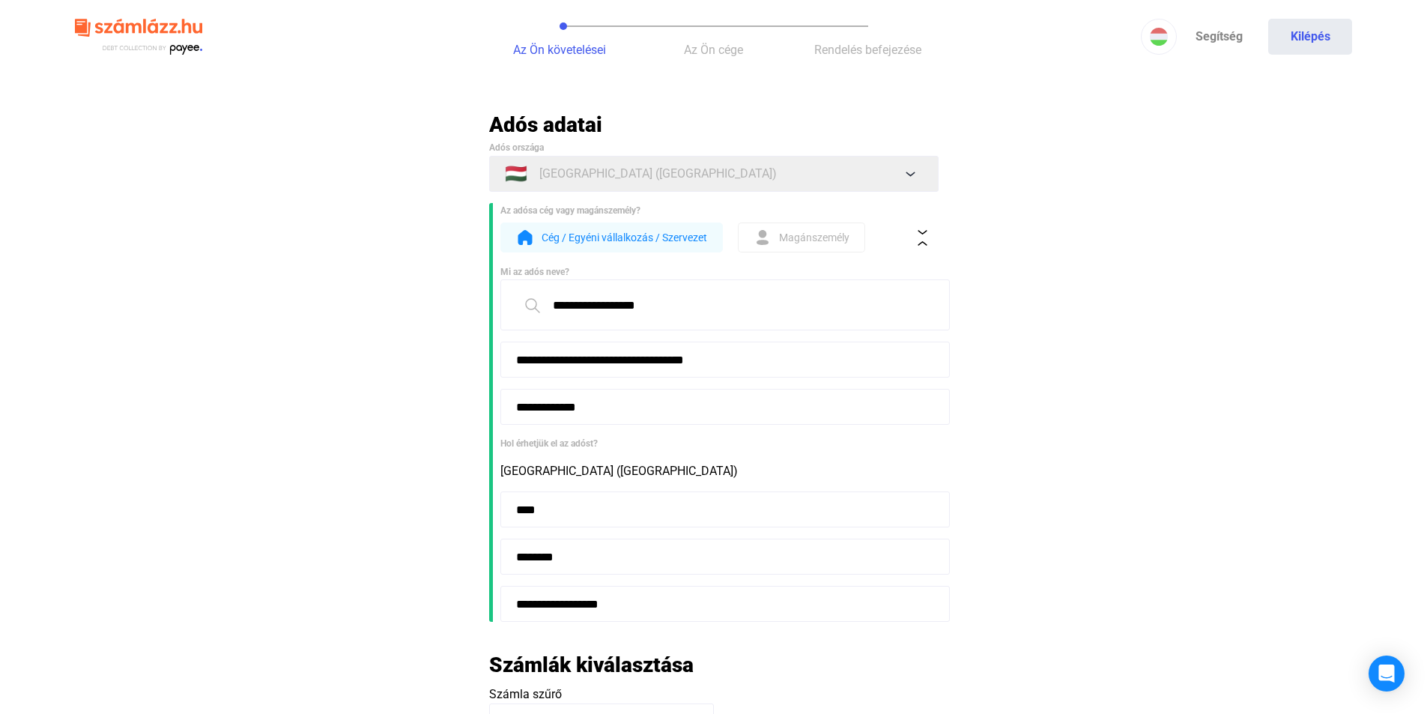
scroll to position [0, 0]
click at [699, 47] on span "Az Ön cége" at bounding box center [713, 50] width 59 height 14
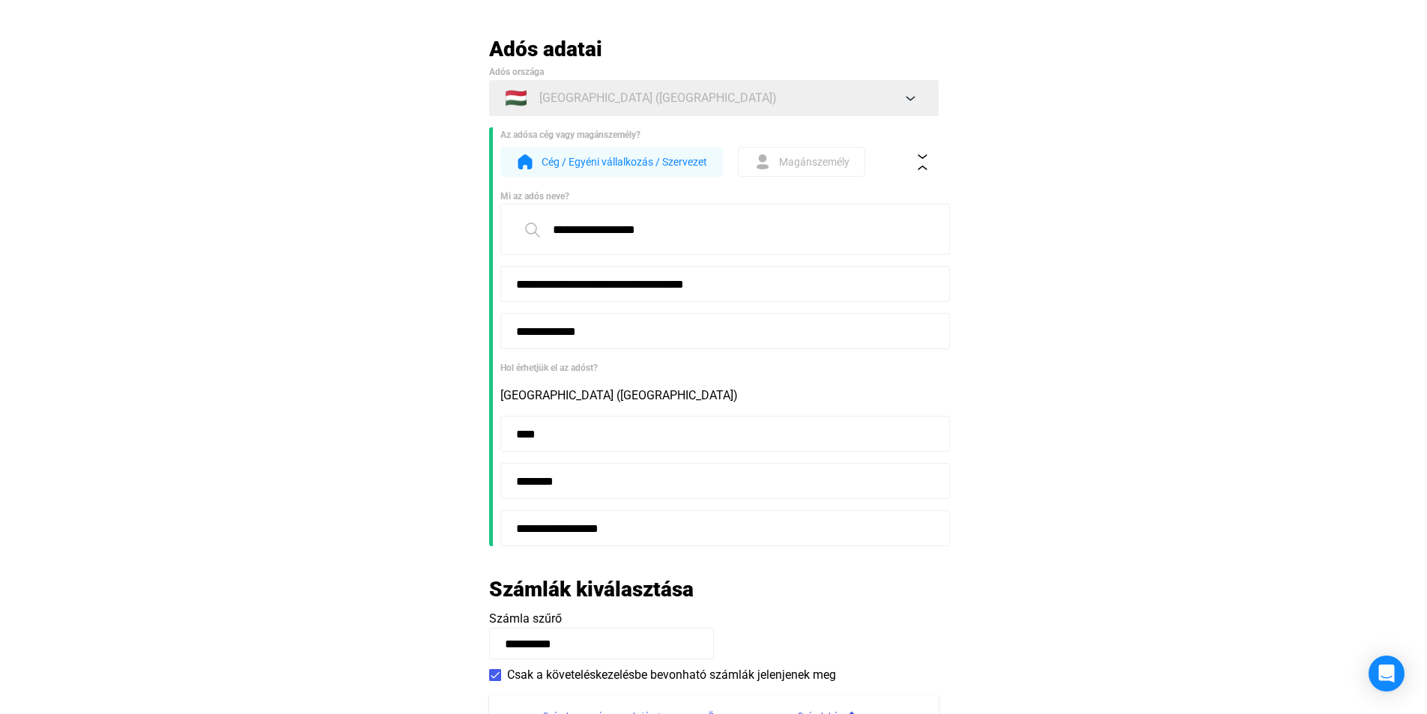
scroll to position [300, 0]
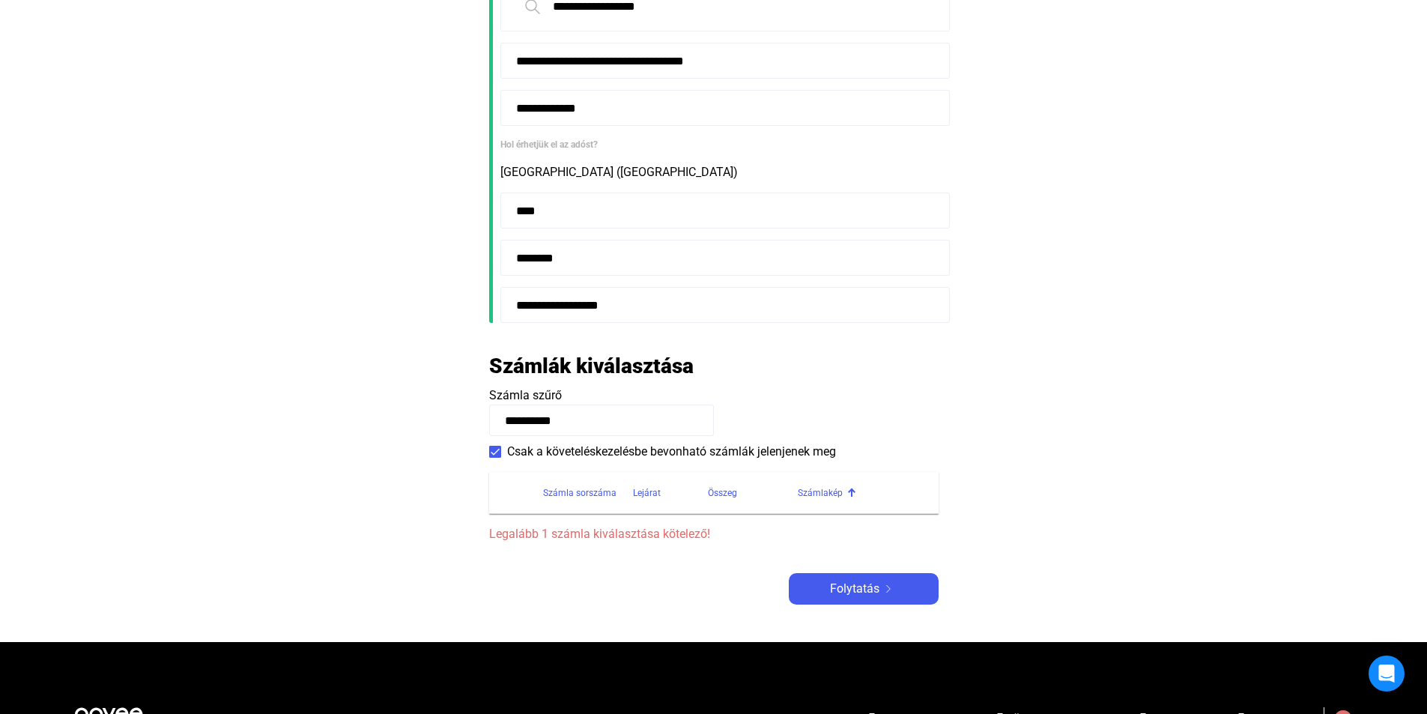
click at [579, 419] on input "**********" at bounding box center [601, 419] width 225 height 31
type input "*"
click at [523, 416] on input at bounding box center [601, 419] width 225 height 31
drag, startPoint x: 523, startPoint y: 416, endPoint x: 517, endPoint y: 425, distance: 10.8
click at [517, 425] on input at bounding box center [601, 419] width 225 height 31
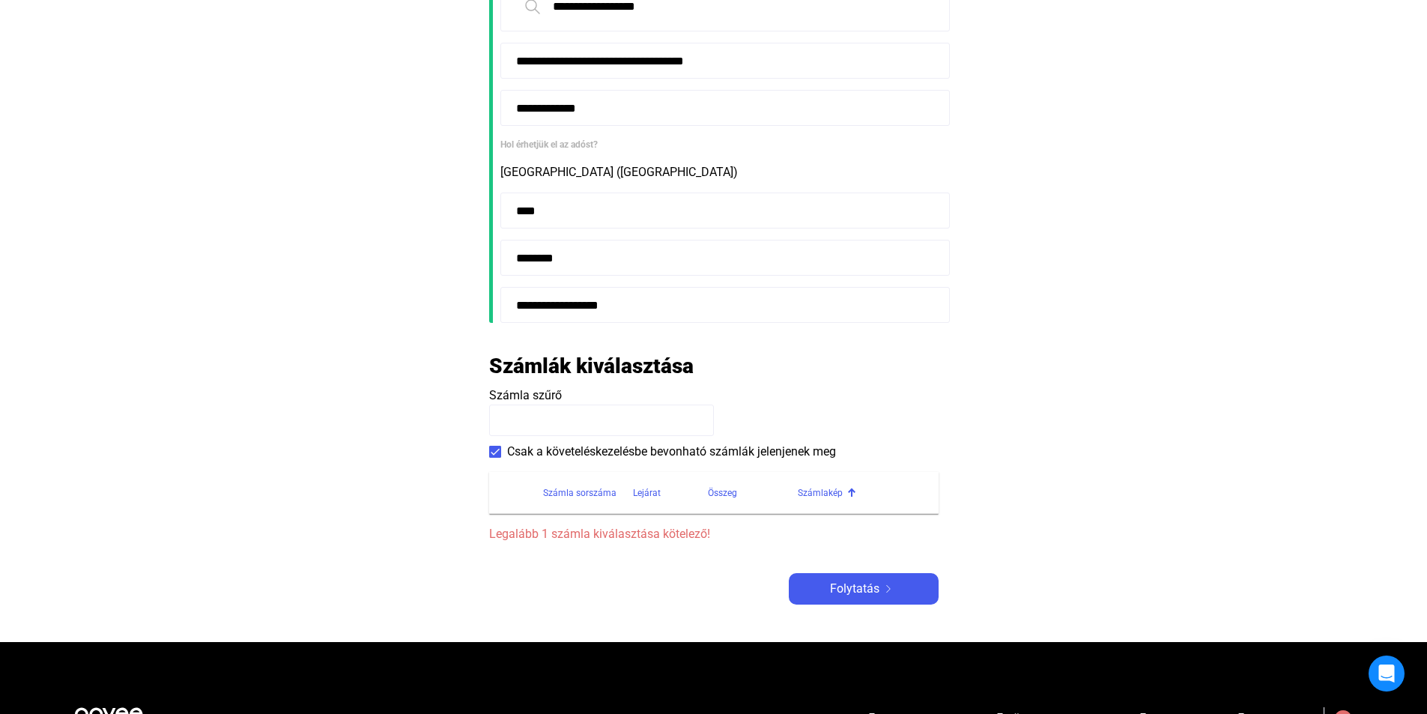
click at [517, 425] on input at bounding box center [601, 419] width 225 height 31
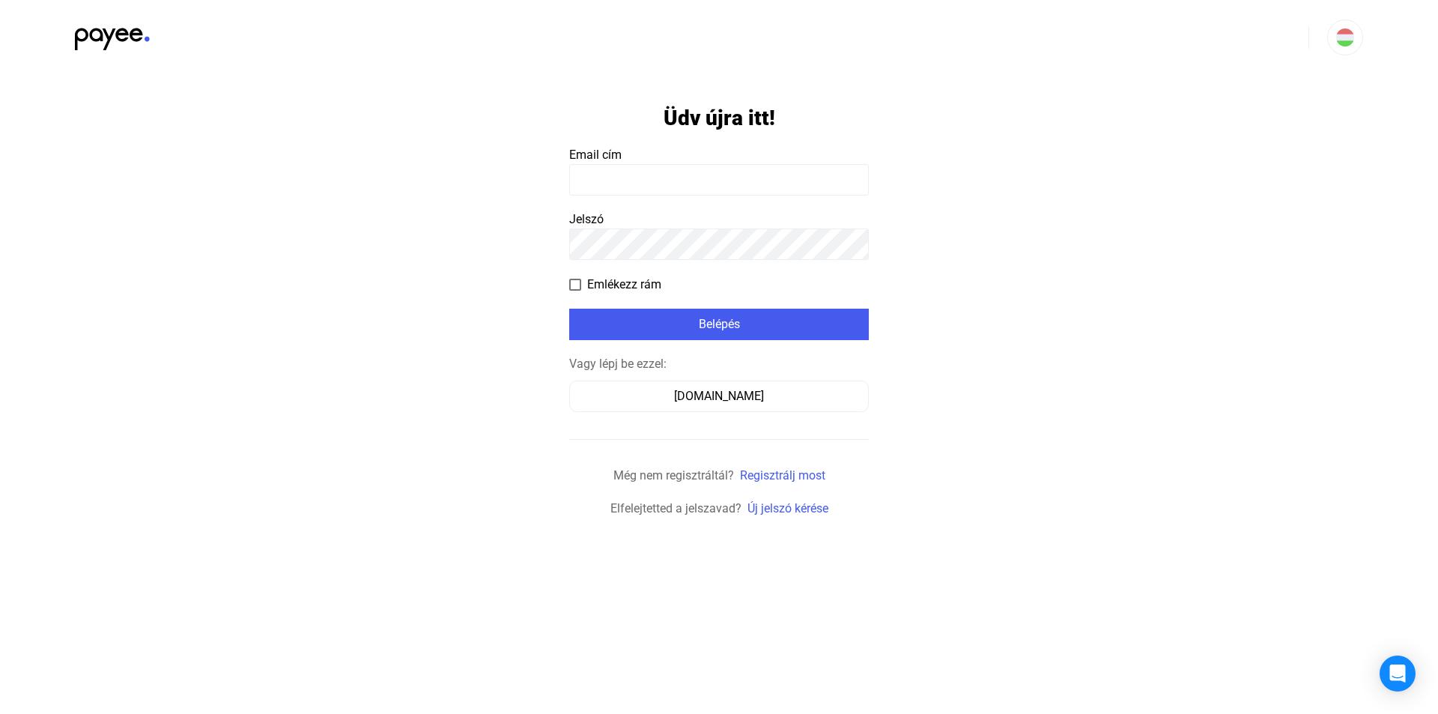
click at [672, 184] on input at bounding box center [719, 179] width 300 height 31
click at [649, 383] on button "Számlázz.hu" at bounding box center [719, 395] width 300 height 31
